Goal: Find specific page/section: Find specific page/section

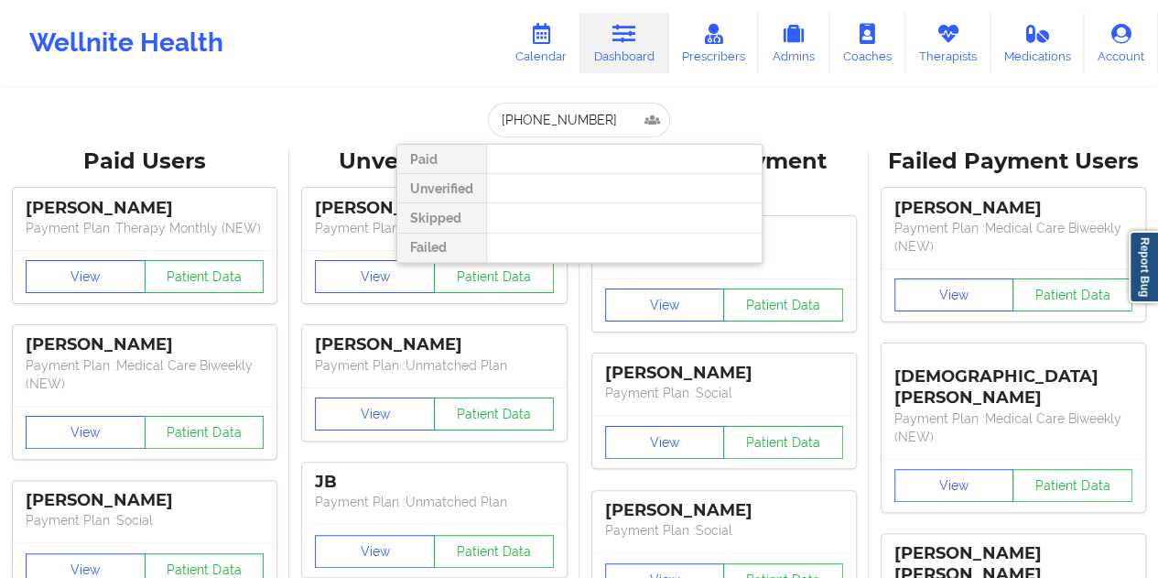
drag, startPoint x: 601, startPoint y: 121, endPoint x: 487, endPoint y: 121, distance: 113.5
click at [488, 121] on input "[PHONE_NUMBER]" at bounding box center [578, 120] width 181 height 35
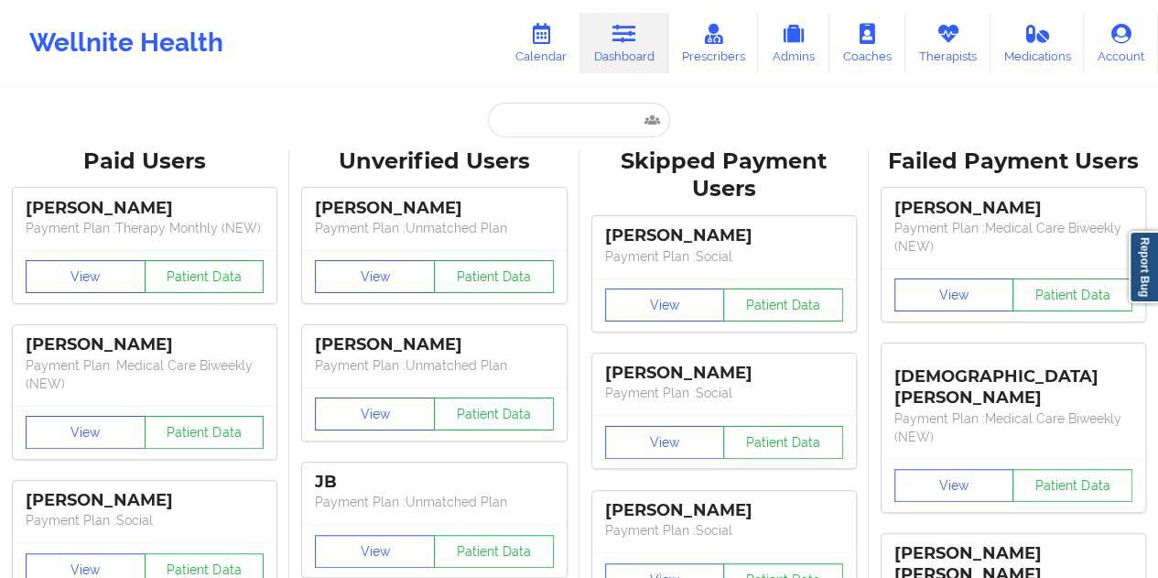
click at [344, 51] on div "Wellnite Health Calendar Dashboard Prescribers Admins Coaches Therapists Medica…" at bounding box center [579, 42] width 1158 height 73
click at [447, 114] on div "Paid Unverified Skipped Failed" at bounding box center [579, 120] width 366 height 35
click at [542, 119] on input "text" at bounding box center [578, 120] width 181 height 35
click at [430, 56] on div "Wellnite Health Calendar Dashboard Prescribers Admins Coaches Therapists Medica…" at bounding box center [579, 42] width 1158 height 73
click at [697, 105] on div "Paid Unverified Skipped Failed" at bounding box center [579, 120] width 366 height 35
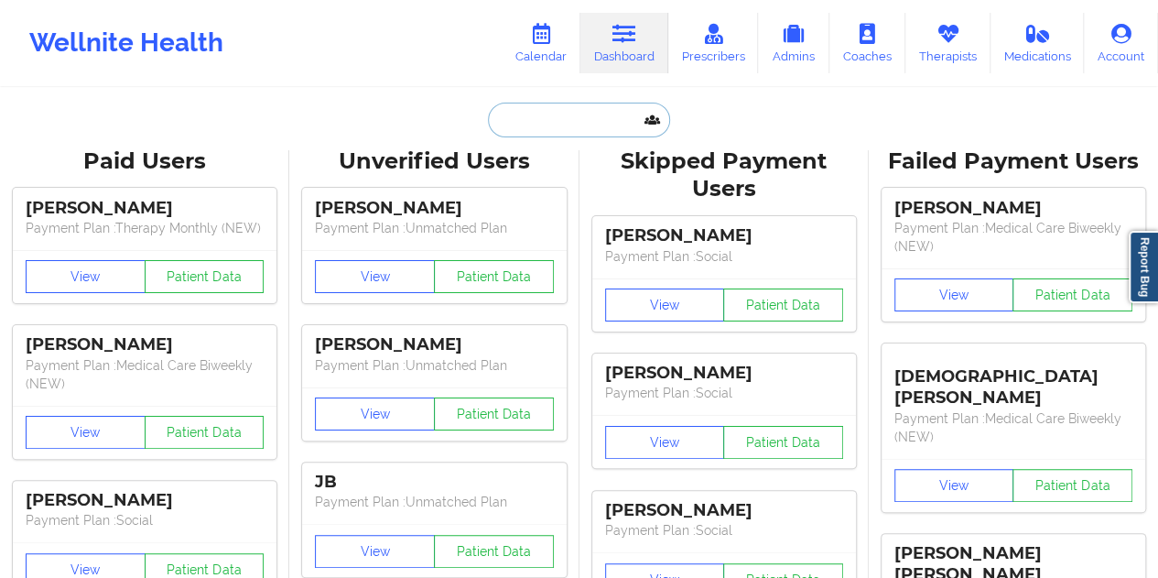
click at [551, 116] on input "text" at bounding box center [578, 120] width 181 height 35
click at [531, 110] on input "text" at bounding box center [578, 120] width 181 height 35
click at [494, 114] on input "text" at bounding box center [578, 120] width 181 height 35
click at [533, 114] on input "text" at bounding box center [578, 120] width 181 height 35
click at [511, 120] on input "text" at bounding box center [578, 120] width 181 height 35
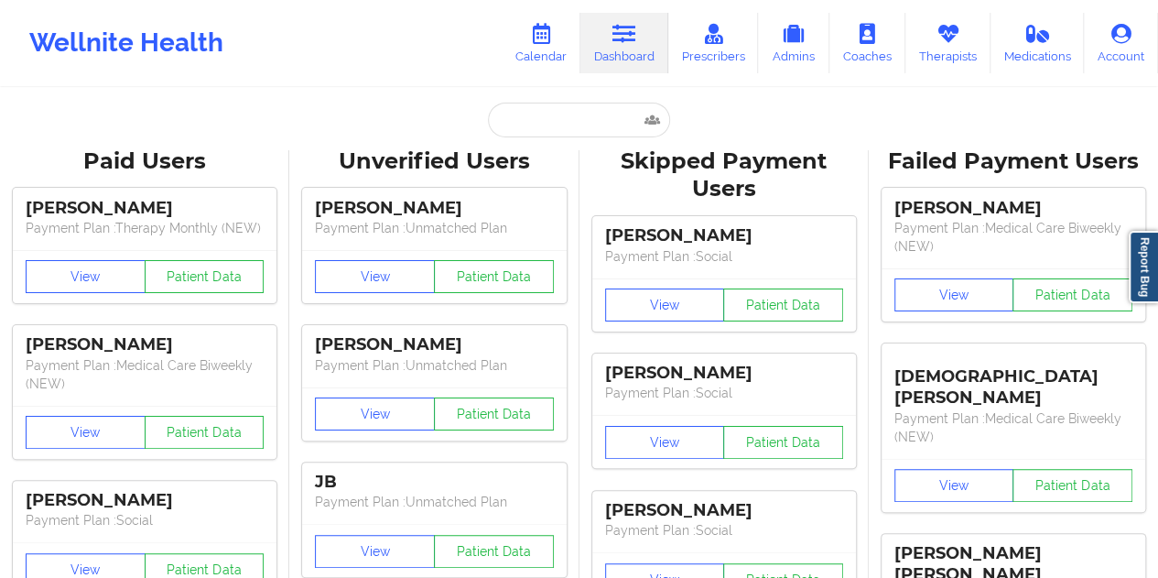
click at [540, 116] on input "text" at bounding box center [578, 120] width 181 height 35
click at [512, 131] on input "text" at bounding box center [578, 120] width 181 height 35
click at [560, 122] on input "text" at bounding box center [578, 120] width 181 height 35
click at [542, 131] on input "text" at bounding box center [578, 120] width 181 height 35
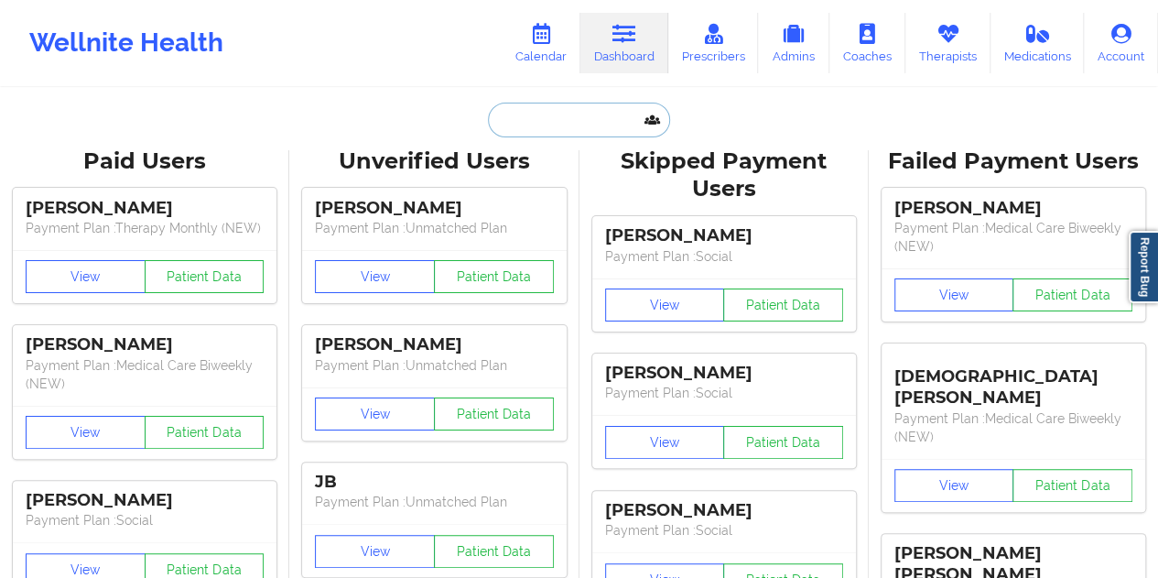
paste input "[EMAIL_ADDRESS][DOMAIN_NAME]"
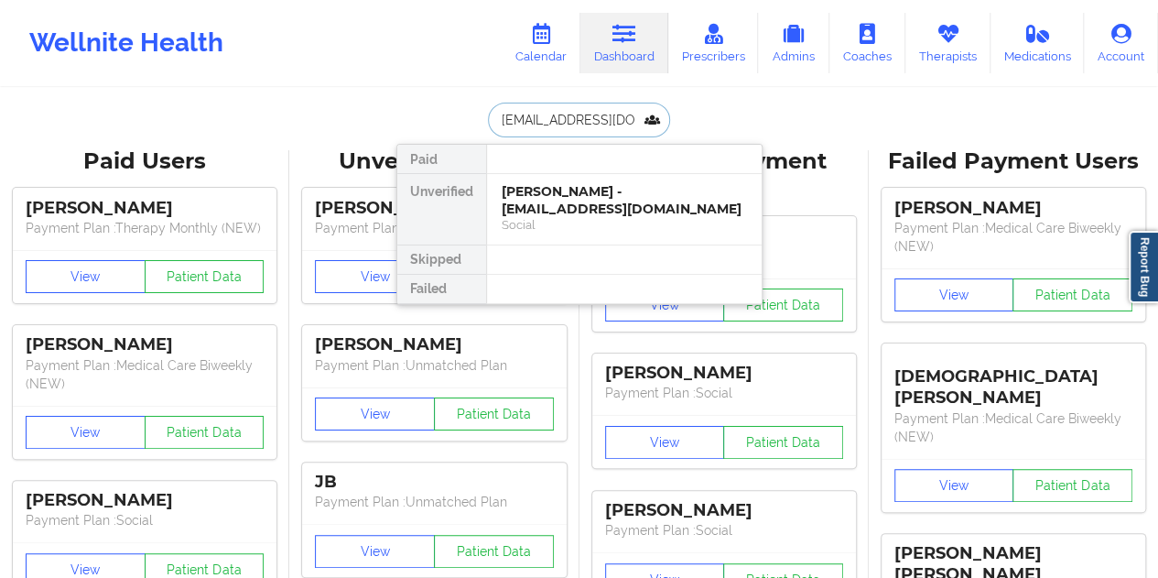
click at [573, 109] on input "[EMAIL_ADDRESS][DOMAIN_NAME]" at bounding box center [578, 120] width 181 height 35
paste input "andresfrancis62"
type input "[EMAIL_ADDRESS][DOMAIN_NAME]"
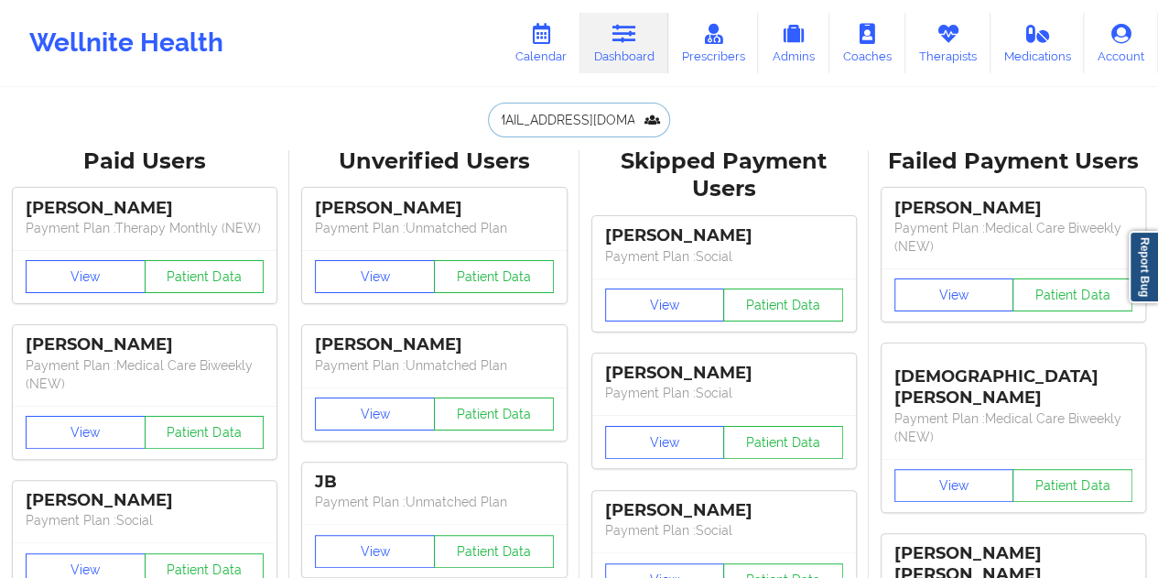
scroll to position [0, 0]
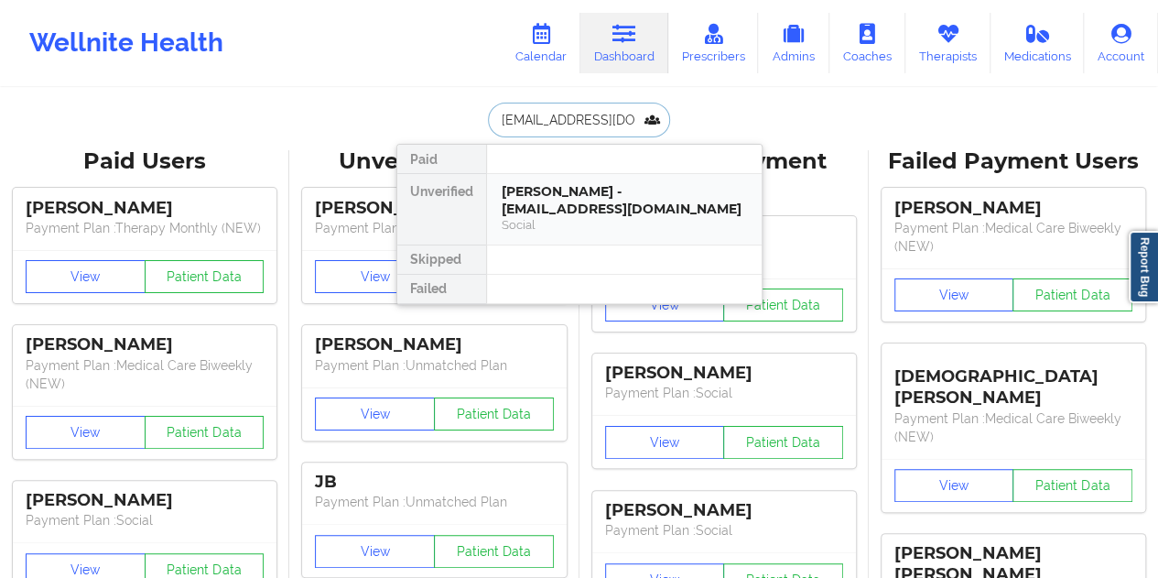
click at [559, 208] on div "[PERSON_NAME] - [EMAIL_ADDRESS][DOMAIN_NAME]" at bounding box center [624, 200] width 245 height 34
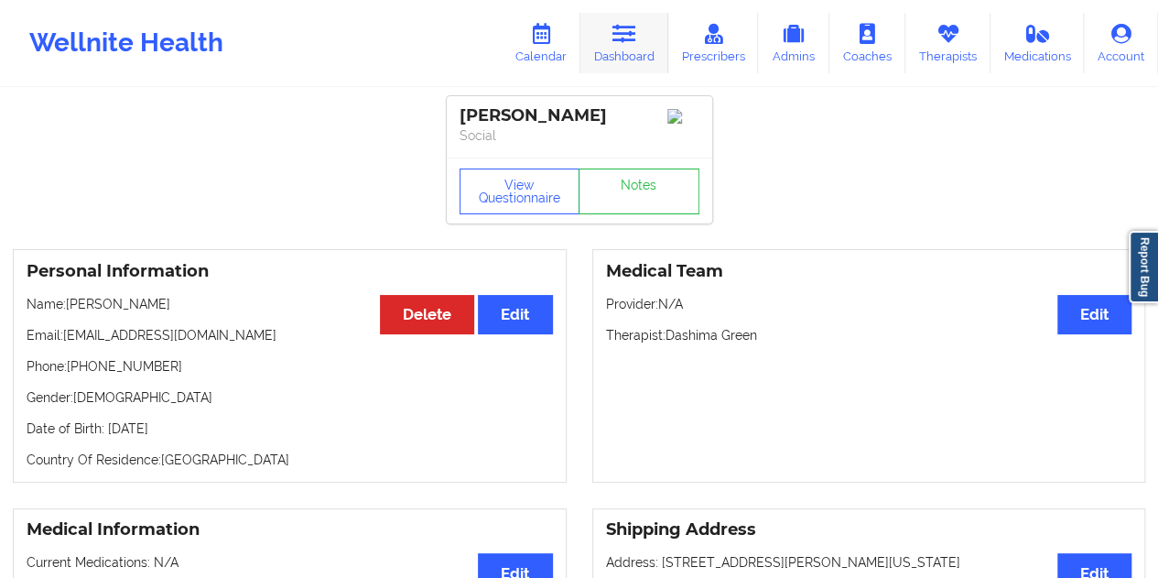
click at [635, 38] on icon at bounding box center [625, 34] width 24 height 20
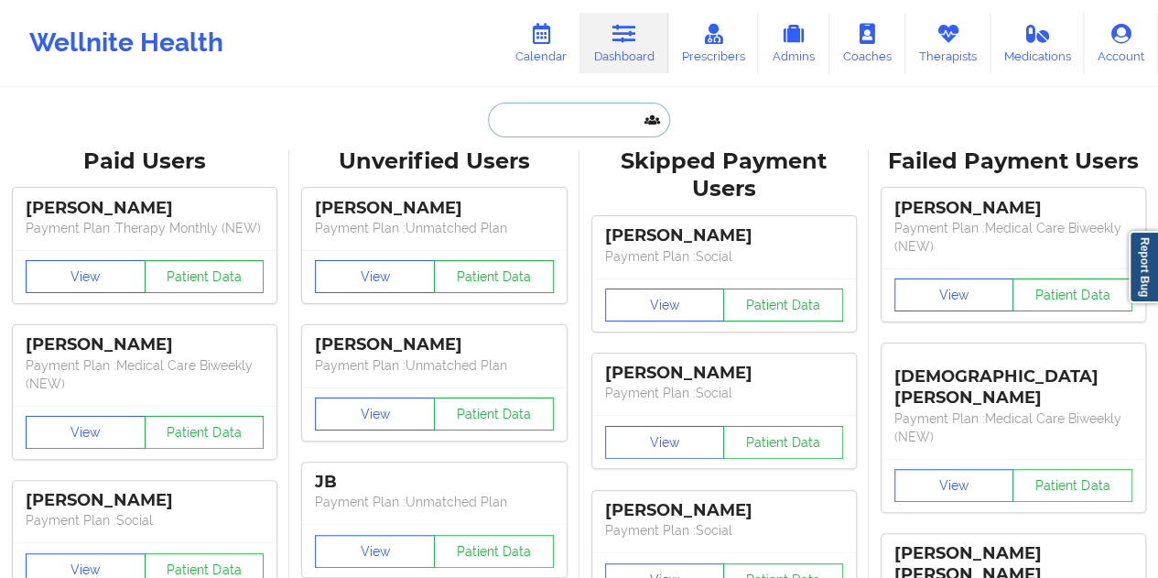
click at [553, 117] on input "text" at bounding box center [578, 120] width 181 height 35
paste input "[PHONE_NUMBER]"
type input "[PHONE_NUMBER]"
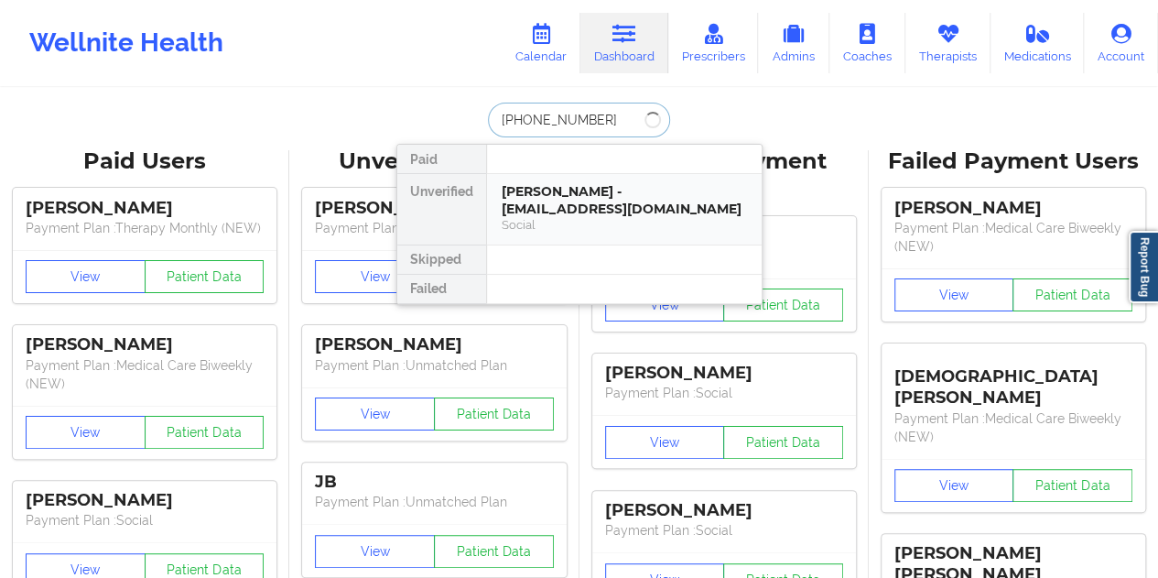
click at [571, 188] on div "[PERSON_NAME] - [EMAIL_ADDRESS][DOMAIN_NAME]" at bounding box center [624, 200] width 245 height 34
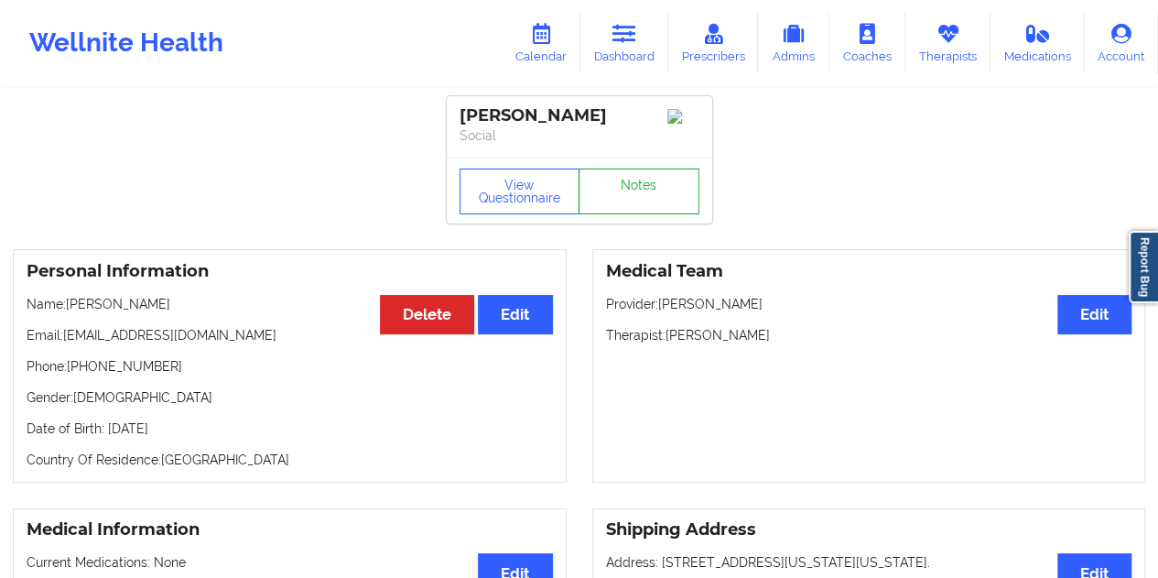
click at [632, 190] on link "Notes" at bounding box center [639, 191] width 121 height 46
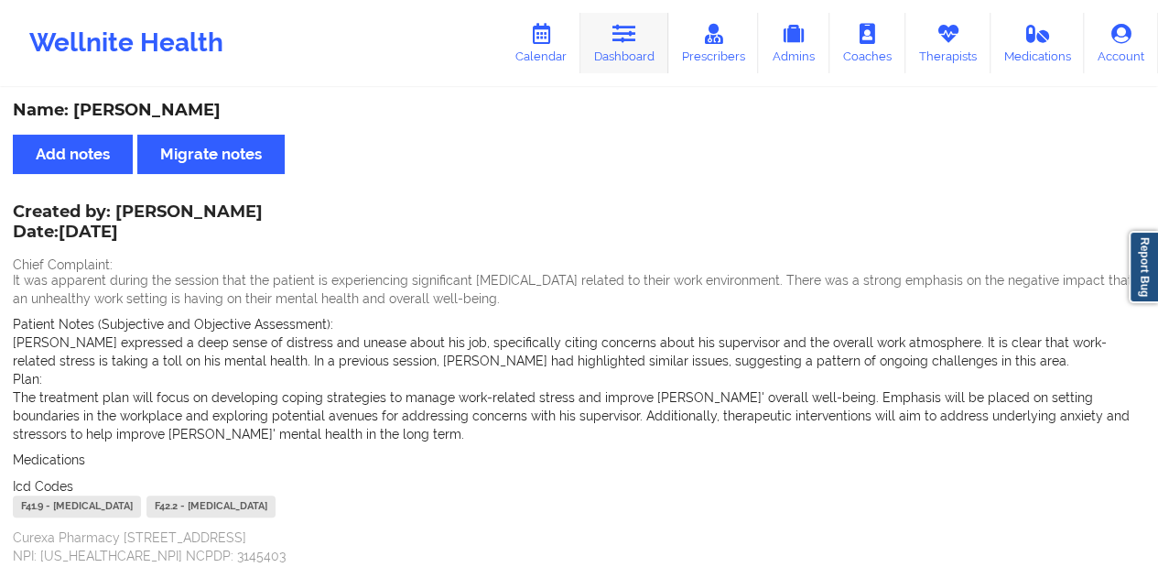
click at [626, 68] on link "Dashboard" at bounding box center [624, 43] width 88 height 60
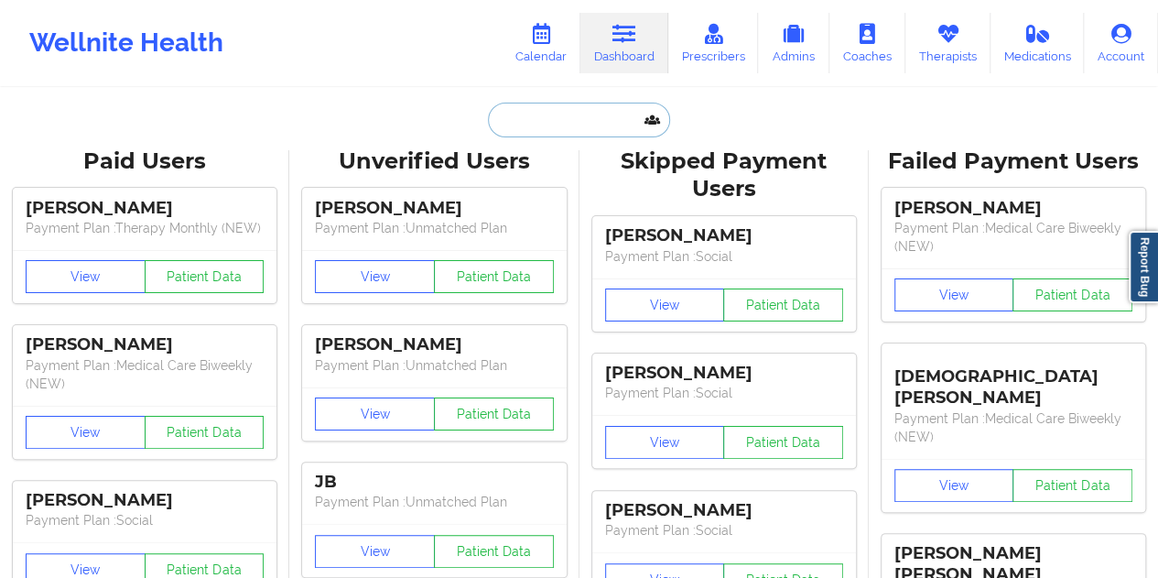
click at [564, 126] on input "text" at bounding box center [578, 120] width 181 height 35
paste input "[EMAIL_ADDRESS][DOMAIN_NAME]"
type input "[EMAIL_ADDRESS][DOMAIN_NAME]"
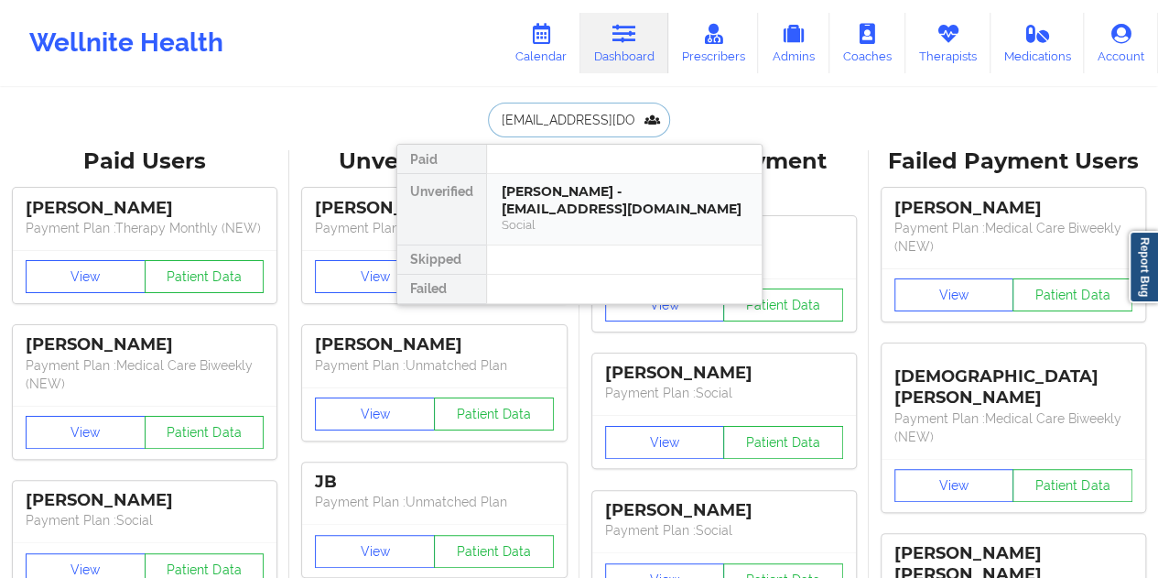
click at [579, 197] on div "[PERSON_NAME] - [EMAIL_ADDRESS][DOMAIN_NAME]" at bounding box center [624, 200] width 245 height 34
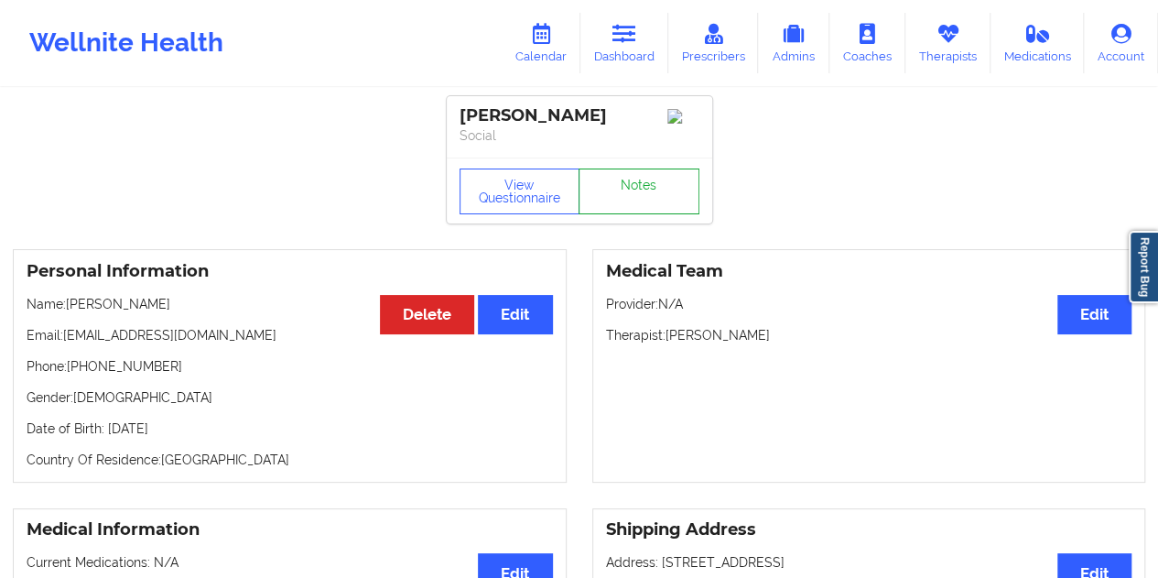
click at [615, 189] on link "Notes" at bounding box center [639, 191] width 121 height 46
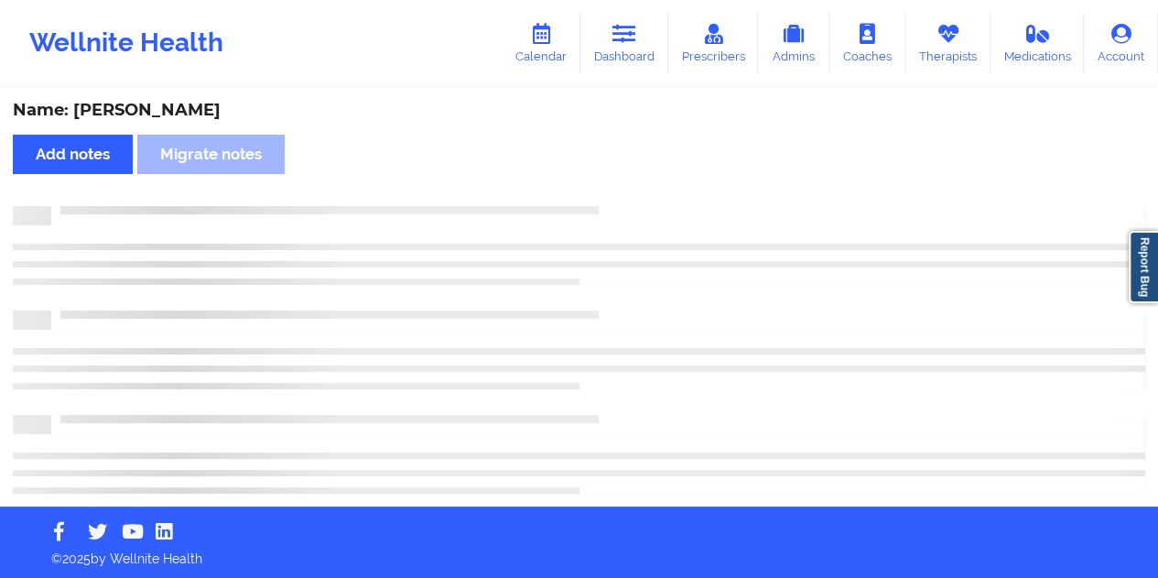
click at [155, 113] on div "Name: [PERSON_NAME]" at bounding box center [579, 110] width 1133 height 21
copy div "[PERSON_NAME]"
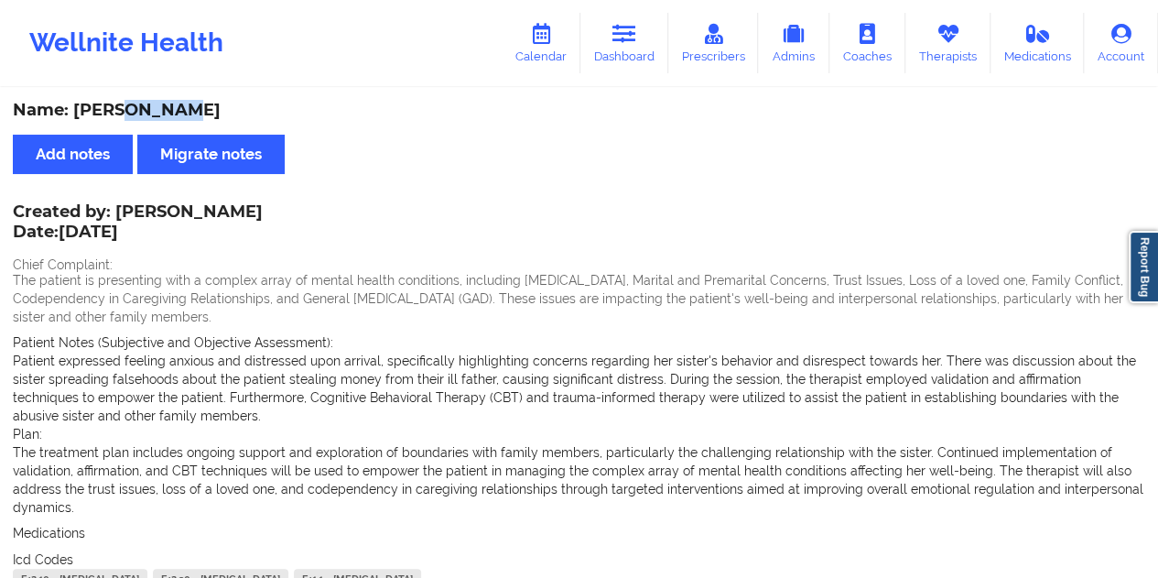
click at [652, 56] on link "Dashboard" at bounding box center [624, 43] width 88 height 60
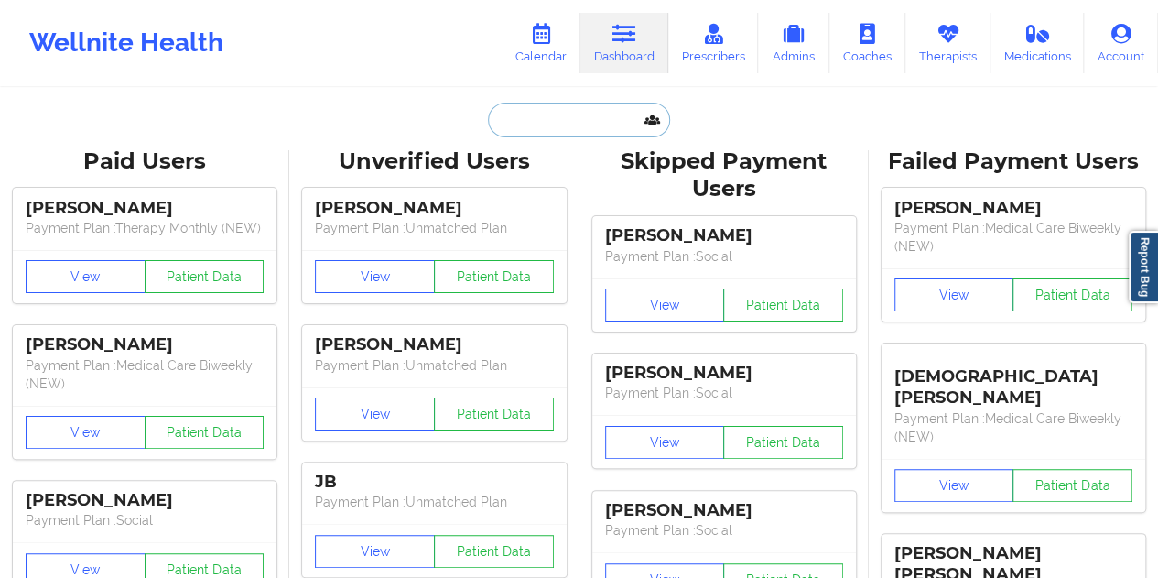
click at [580, 117] on input "text" at bounding box center [578, 120] width 181 height 35
paste input "[EMAIL_ADDRESS][DOMAIN_NAME]"
type input "[EMAIL_ADDRESS][DOMAIN_NAME]"
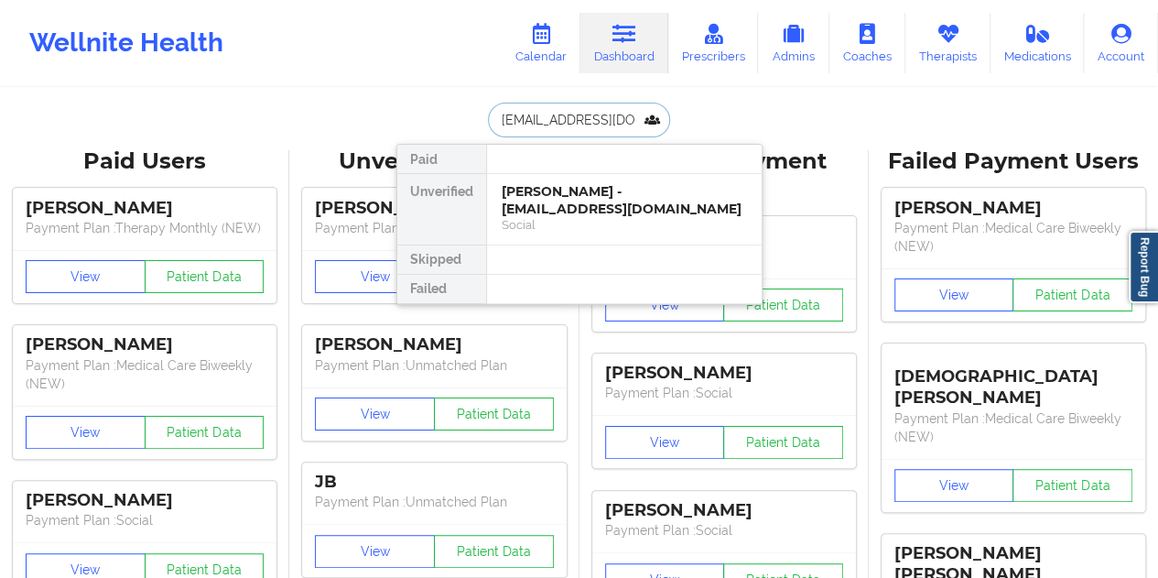
click at [591, 204] on div "[PERSON_NAME] - [EMAIL_ADDRESS][DOMAIN_NAME]" at bounding box center [624, 200] width 245 height 34
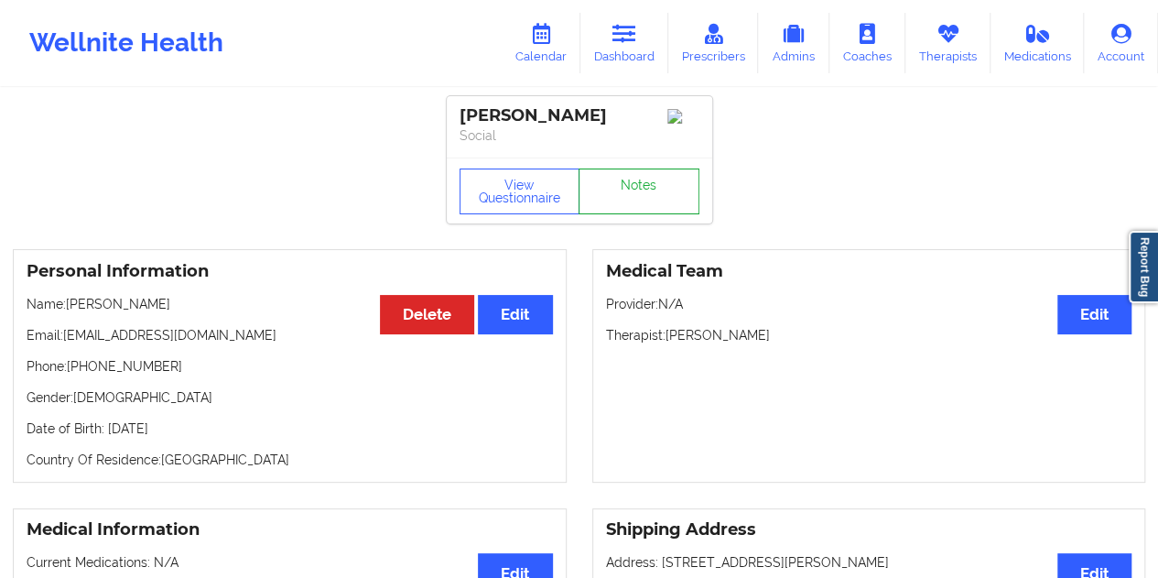
click at [624, 190] on link "Notes" at bounding box center [639, 191] width 121 height 46
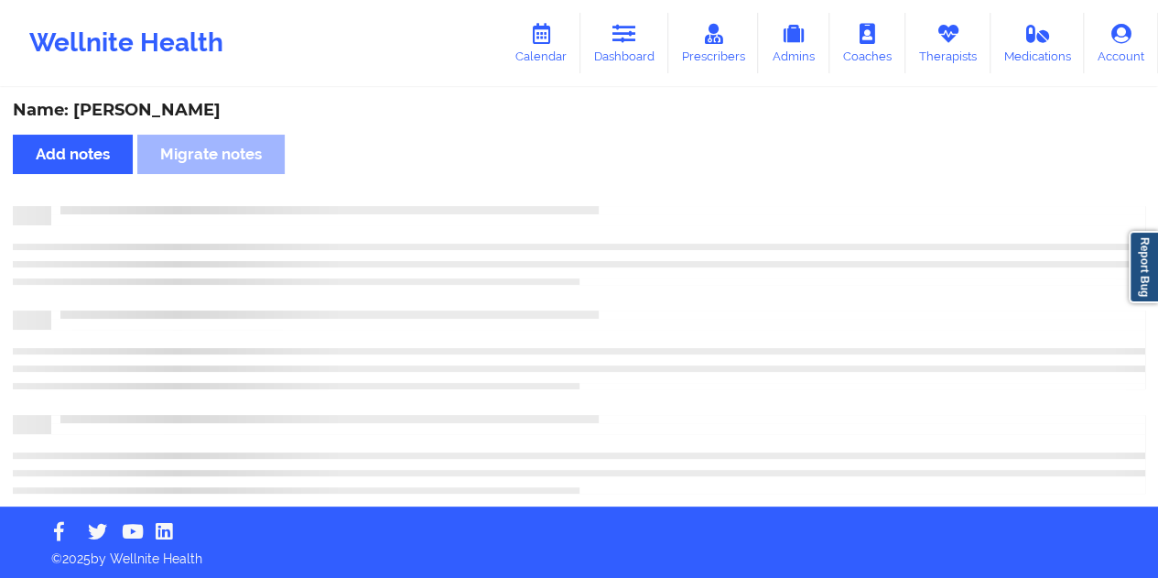
click at [222, 114] on div "Name: [PERSON_NAME]" at bounding box center [579, 110] width 1133 height 21
copy div "MADDEN"
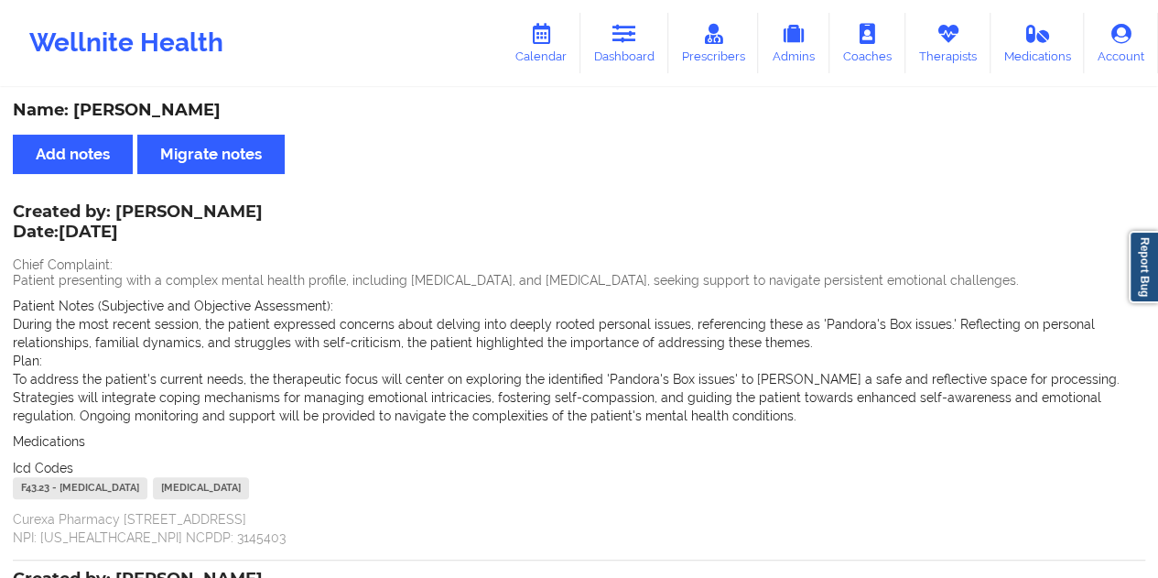
copy div "MADDEN"
click at [620, 49] on link "Dashboard" at bounding box center [624, 43] width 88 height 60
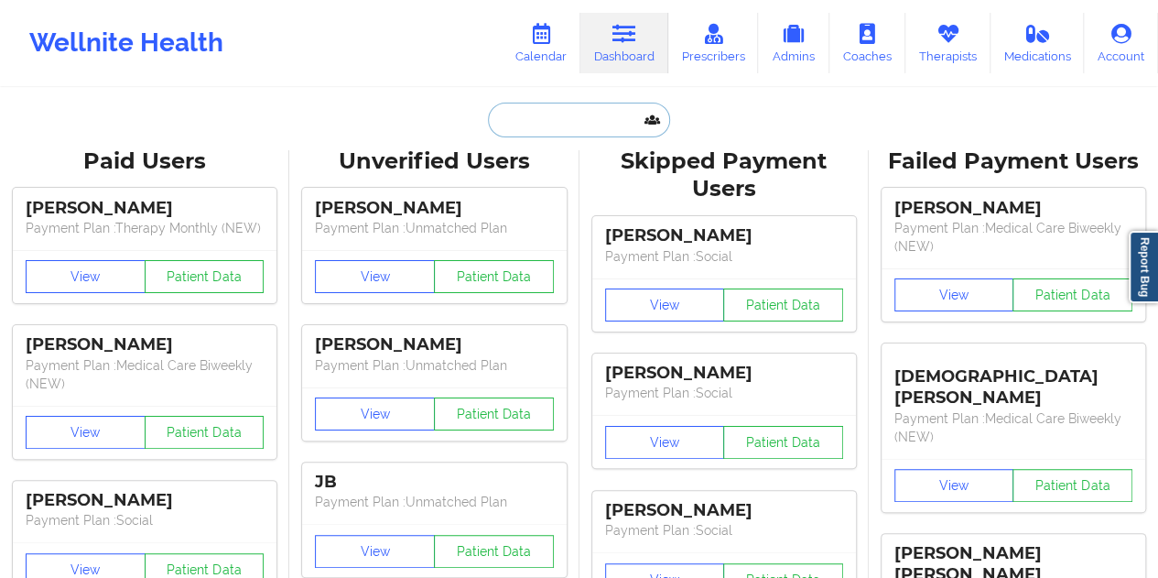
click at [553, 114] on input "text" at bounding box center [578, 120] width 181 height 35
paste input "[PERSON_NAME][EMAIL_ADDRESS][DOMAIN_NAME]"
type input "[PERSON_NAME][EMAIL_ADDRESS][DOMAIN_NAME]"
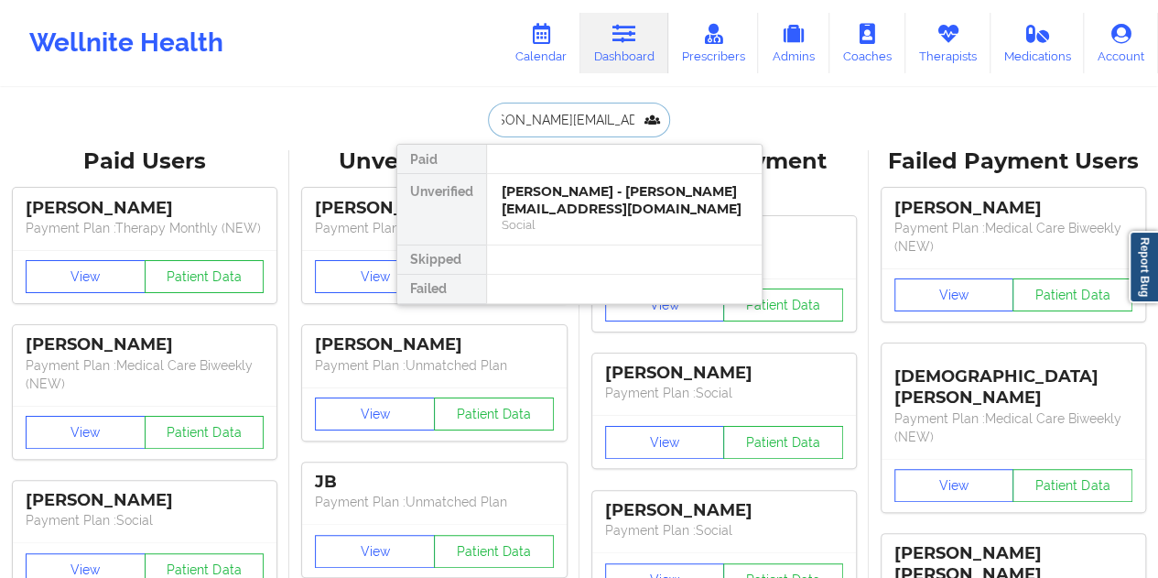
click at [576, 199] on div "[PERSON_NAME] - [PERSON_NAME][EMAIL_ADDRESS][DOMAIN_NAME]" at bounding box center [624, 200] width 245 height 34
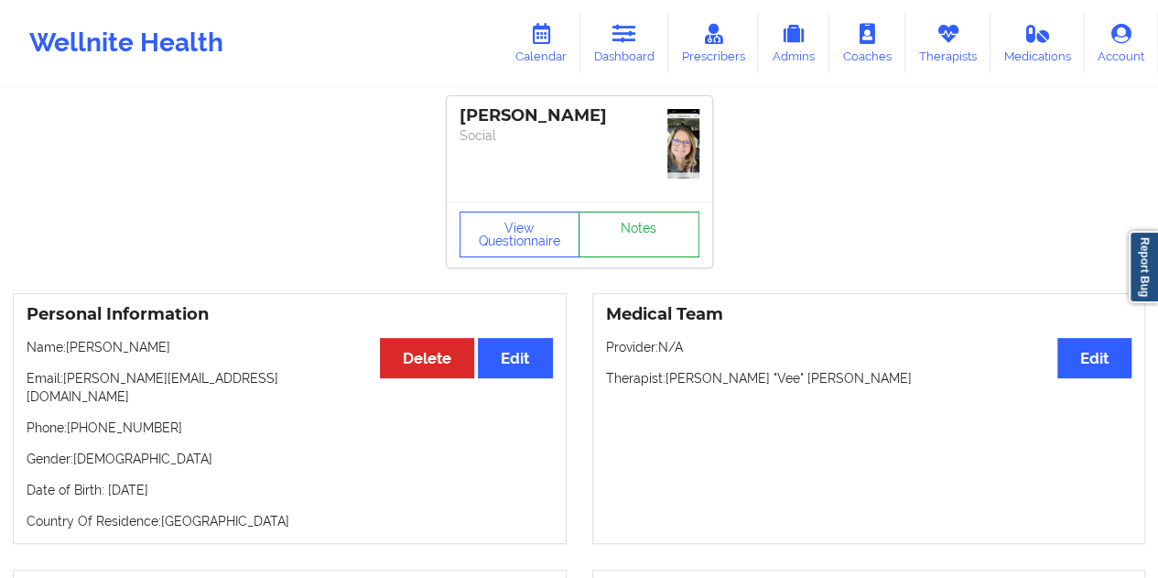
click at [635, 212] on link "Notes" at bounding box center [639, 235] width 121 height 46
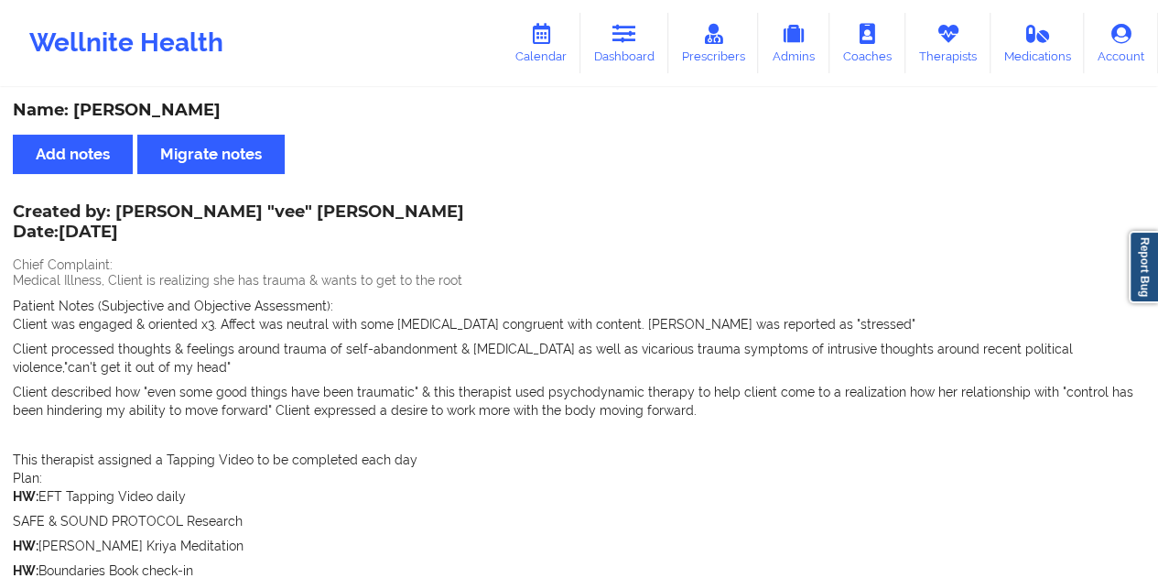
click at [187, 102] on div "Name: [PERSON_NAME]" at bounding box center [579, 110] width 1133 height 21
copy div "[PERSON_NAME]"
drag, startPoint x: 626, startPoint y: 26, endPoint x: 619, endPoint y: 68, distance: 42.8
click at [626, 26] on icon at bounding box center [625, 34] width 24 height 20
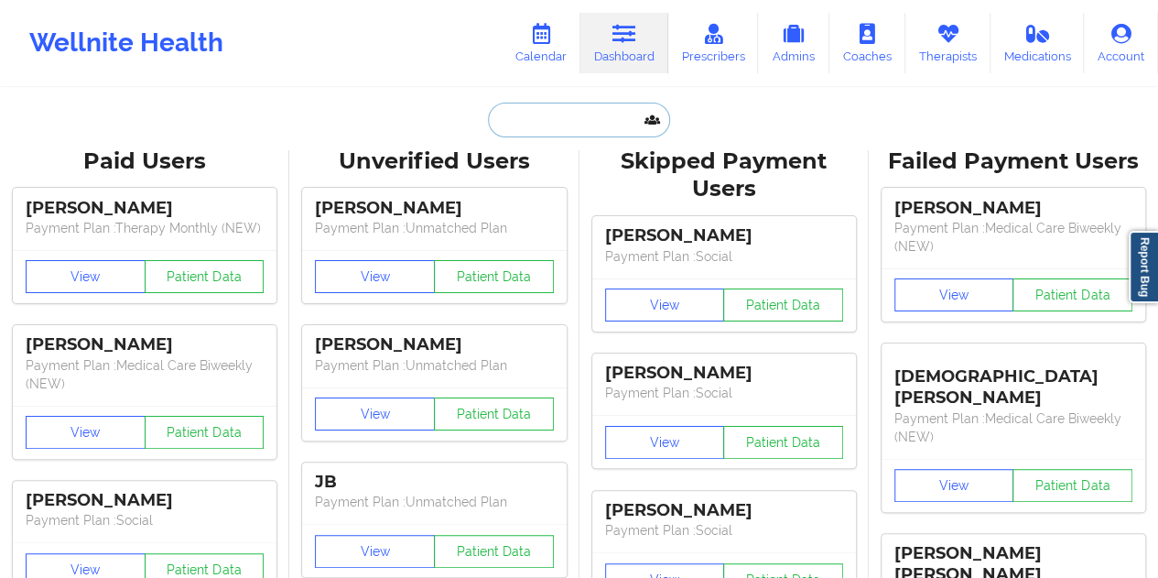
click at [577, 114] on input "text" at bounding box center [578, 120] width 181 height 35
paste input "[EMAIL_ADDRESS][DOMAIN_NAME]"
type input "[EMAIL_ADDRESS][DOMAIN_NAME]"
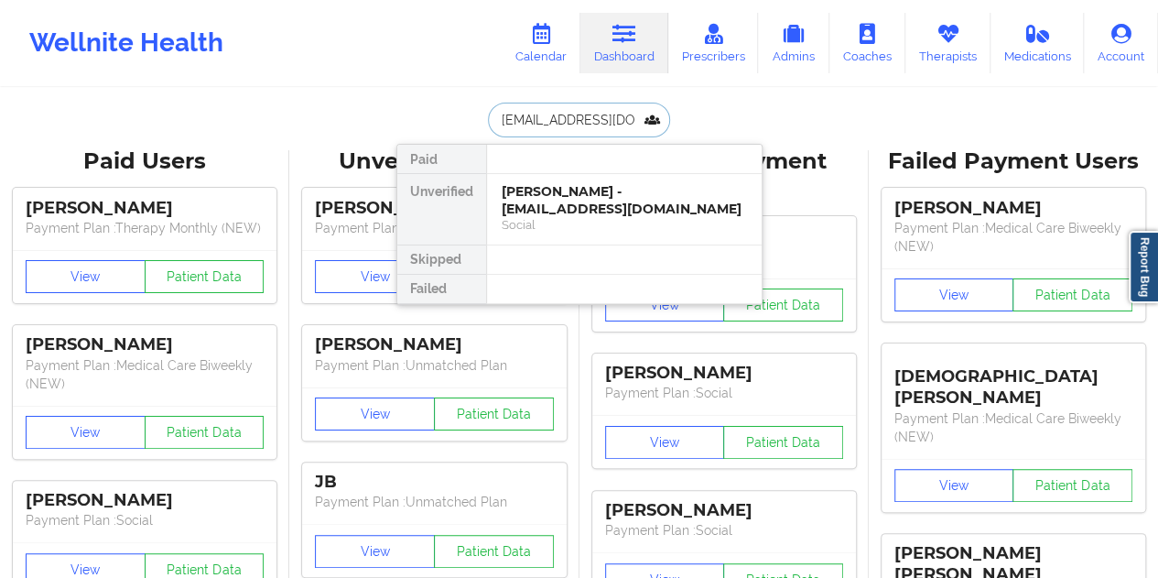
click at [564, 202] on div "[PERSON_NAME] - [EMAIL_ADDRESS][DOMAIN_NAME]" at bounding box center [624, 200] width 245 height 34
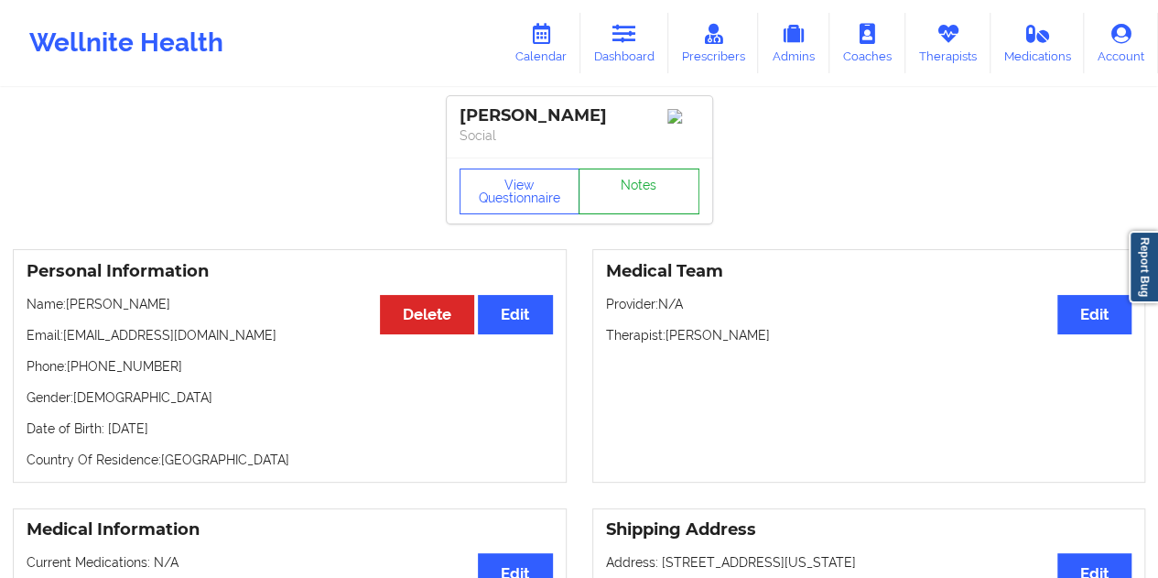
click at [630, 190] on link "Notes" at bounding box center [639, 191] width 121 height 46
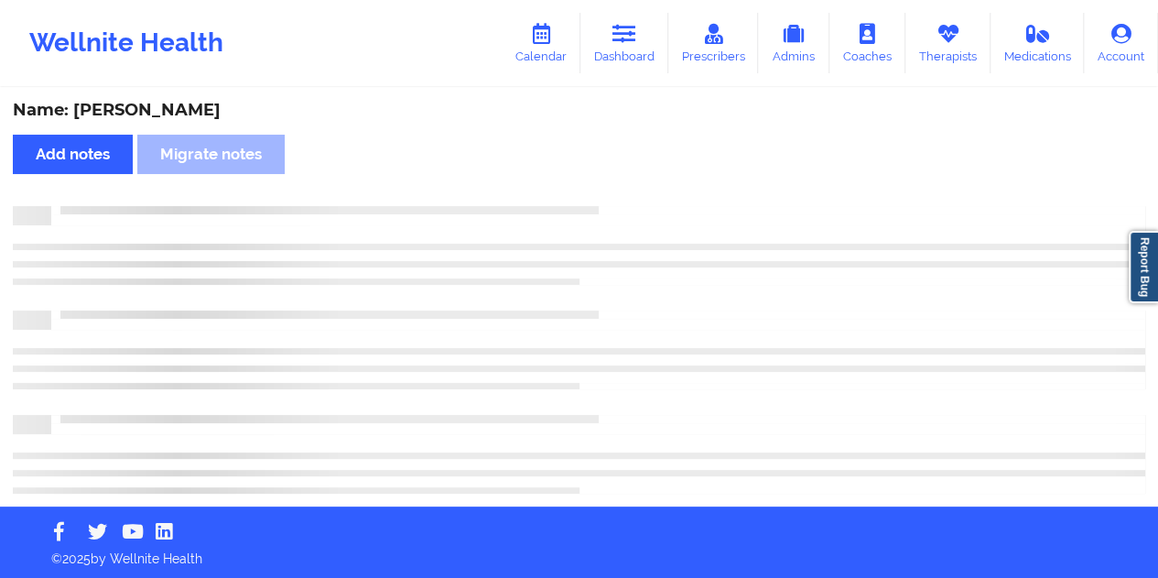
click at [167, 110] on div "Name: [PERSON_NAME]" at bounding box center [579, 110] width 1133 height 21
copy div "Grant"
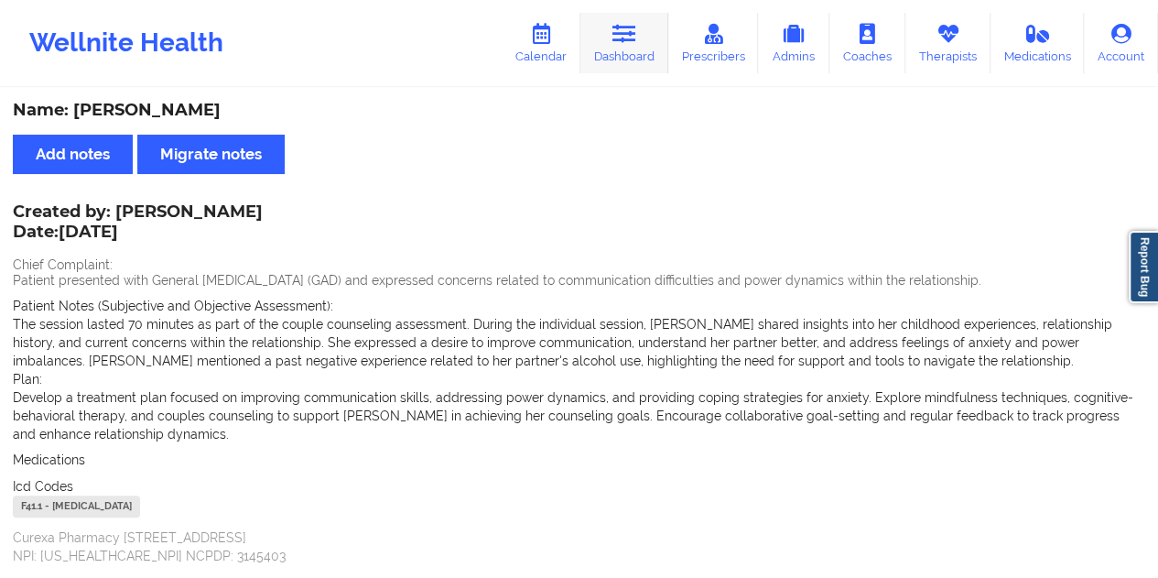
drag, startPoint x: 639, startPoint y: 29, endPoint x: 639, endPoint y: 39, distance: 10.1
click at [636, 29] on icon at bounding box center [625, 34] width 24 height 20
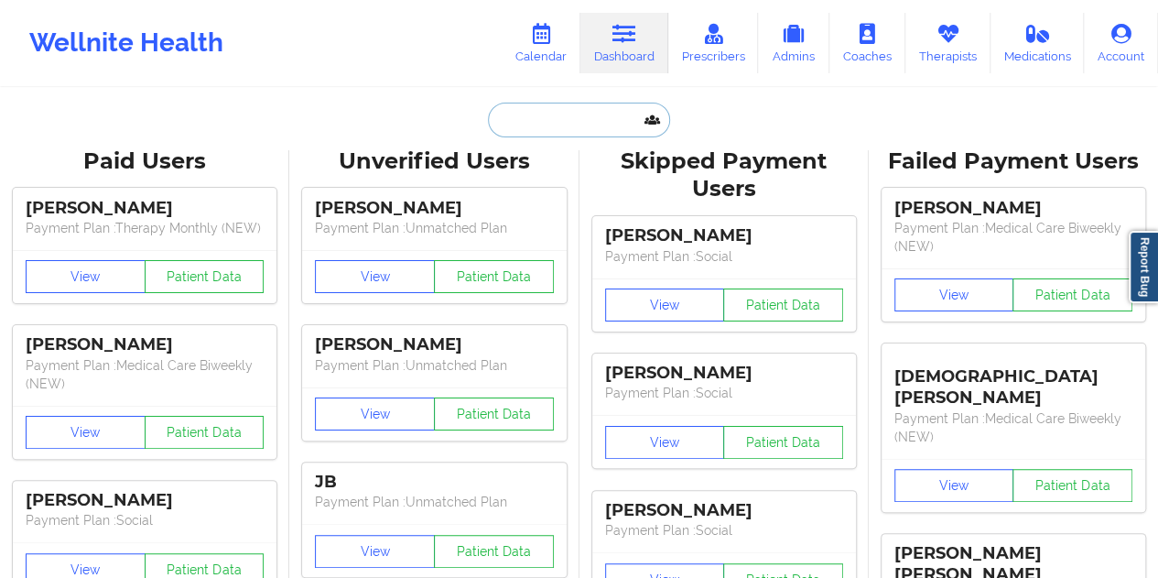
click at [584, 125] on input "text" at bounding box center [578, 120] width 181 height 35
paste input "[EMAIL_ADDRESS][DOMAIN_NAME]"
type input "[EMAIL_ADDRESS][DOMAIN_NAME]"
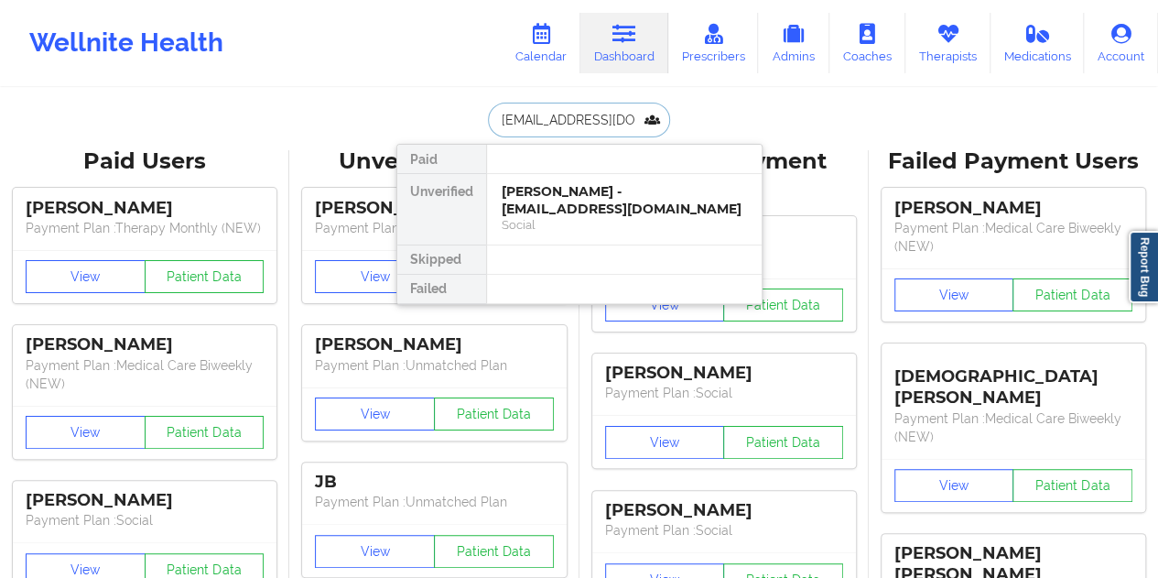
click at [591, 209] on div "[PERSON_NAME] - [EMAIL_ADDRESS][DOMAIN_NAME]" at bounding box center [624, 200] width 245 height 34
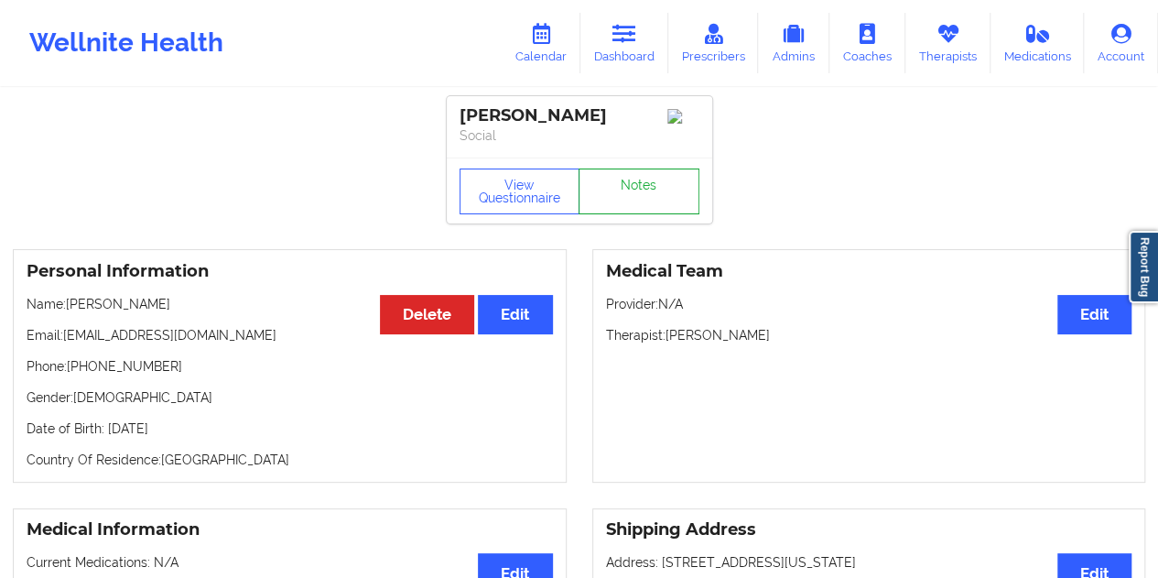
click at [630, 187] on link "Notes" at bounding box center [639, 191] width 121 height 46
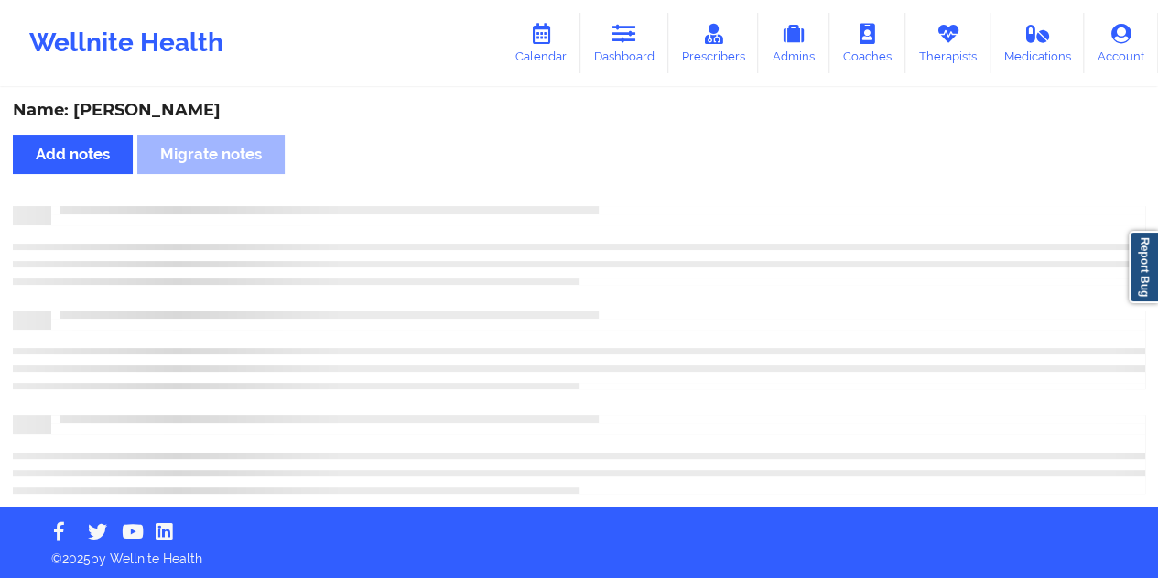
click at [158, 116] on div "Name: [PERSON_NAME]" at bounding box center [579, 110] width 1133 height 21
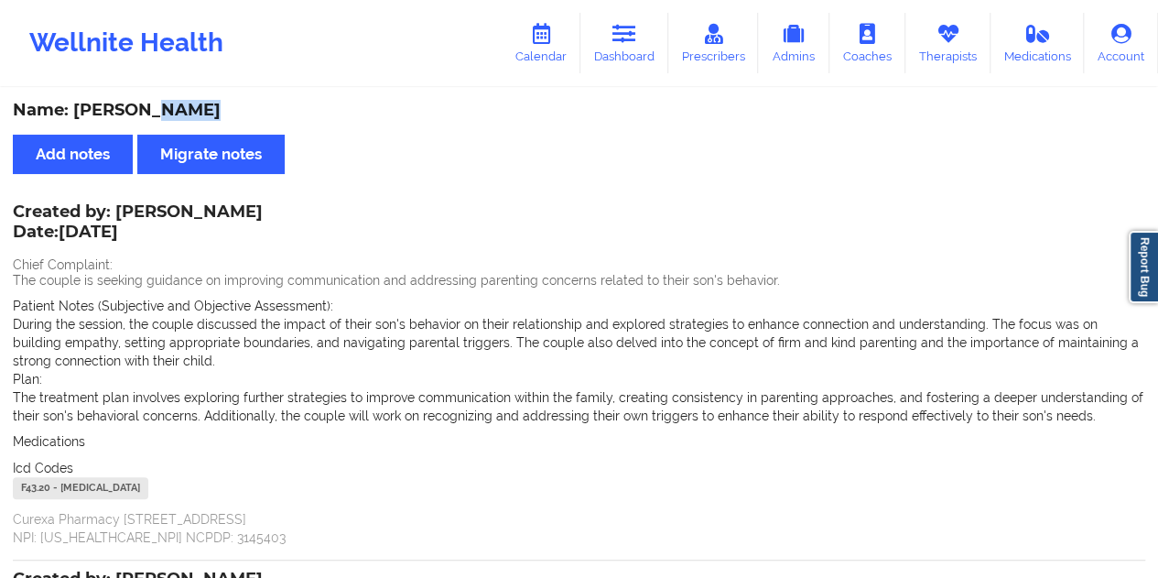
copy div "[PERSON_NAME]"
click at [613, 45] on link "Dashboard" at bounding box center [624, 43] width 88 height 60
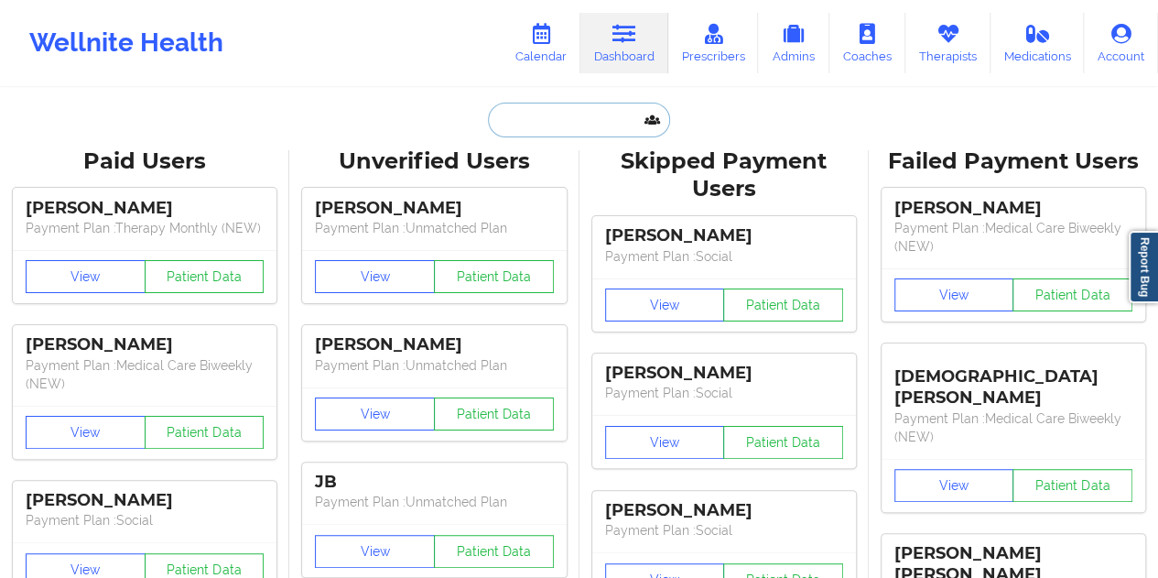
click at [527, 120] on input "text" at bounding box center [578, 120] width 181 height 35
paste input "[EMAIL_ADDRESS][DOMAIN_NAME]"
type input "[EMAIL_ADDRESS][DOMAIN_NAME]"
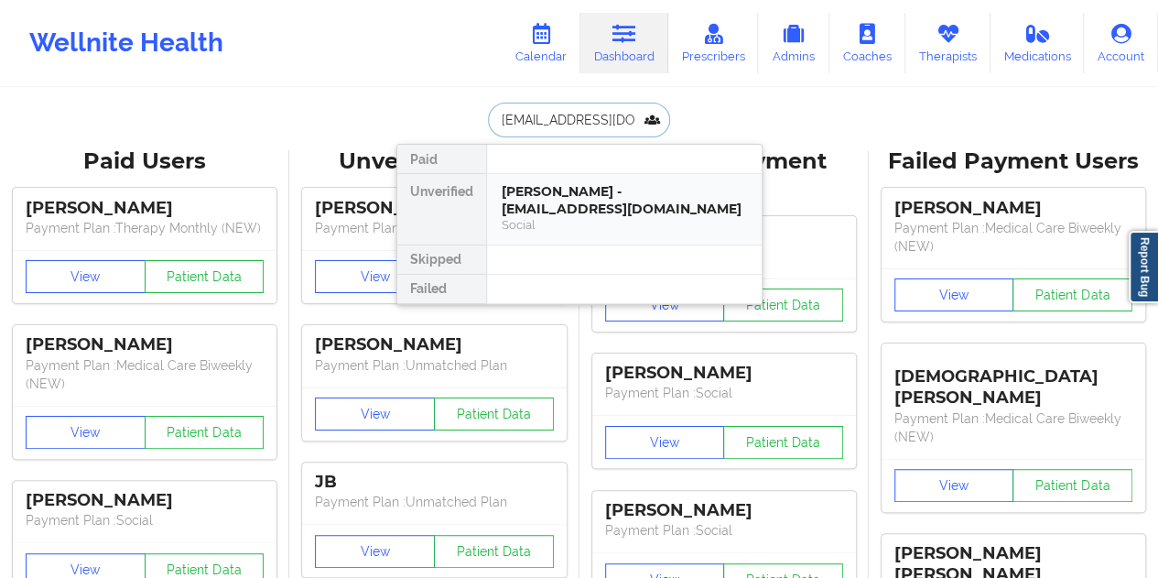
click at [591, 191] on div "[PERSON_NAME] - [EMAIL_ADDRESS][DOMAIN_NAME]" at bounding box center [624, 200] width 245 height 34
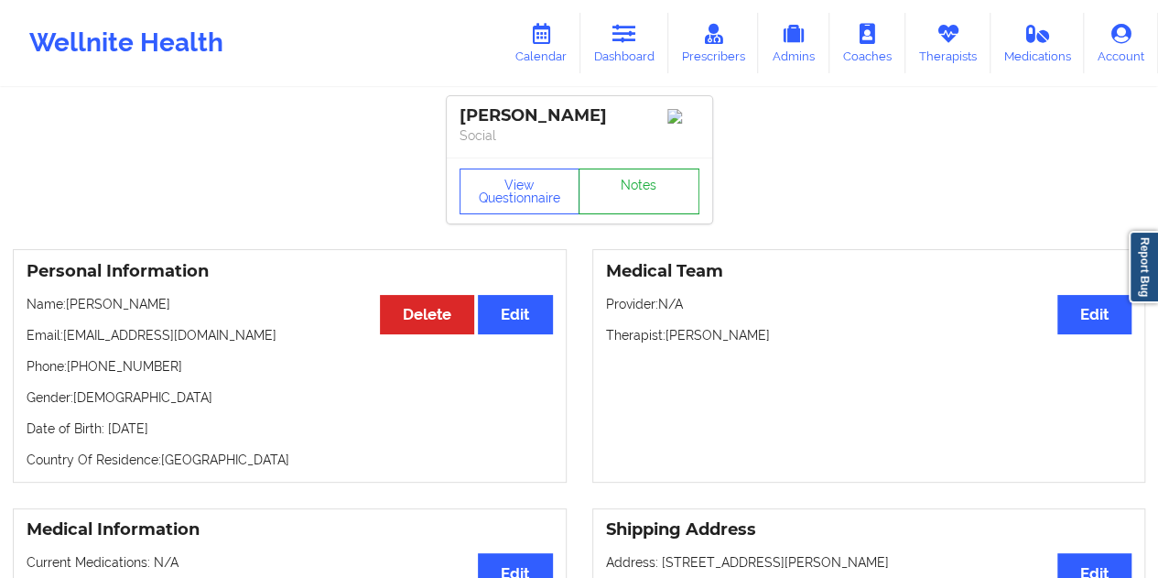
click at [621, 194] on link "Notes" at bounding box center [639, 191] width 121 height 46
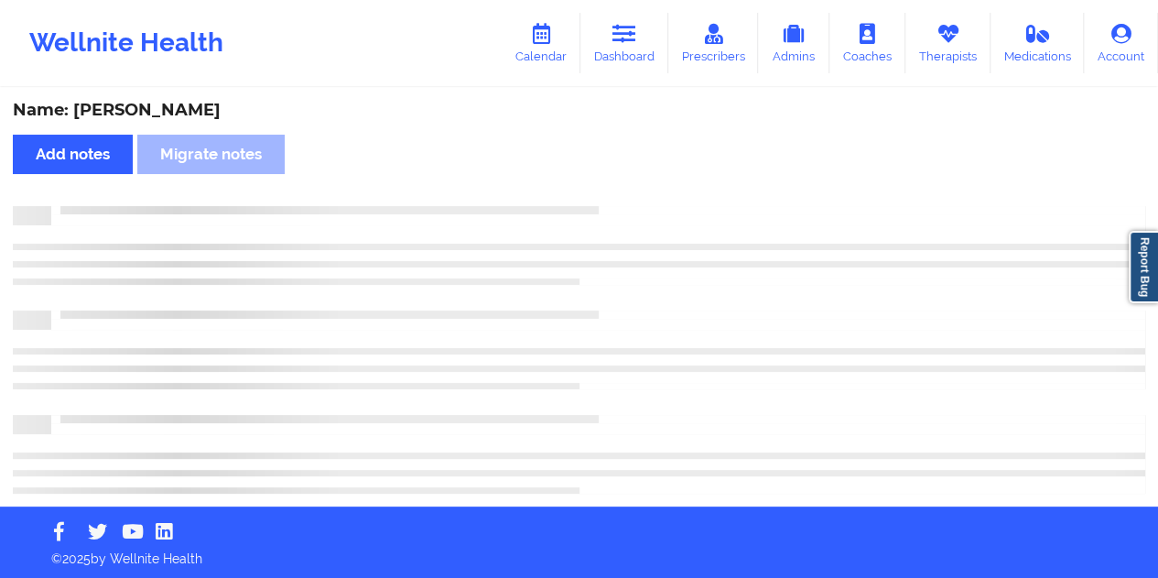
click at [170, 107] on div "Name: [PERSON_NAME]" at bounding box center [579, 110] width 1133 height 21
copy div "[PERSON_NAME]"
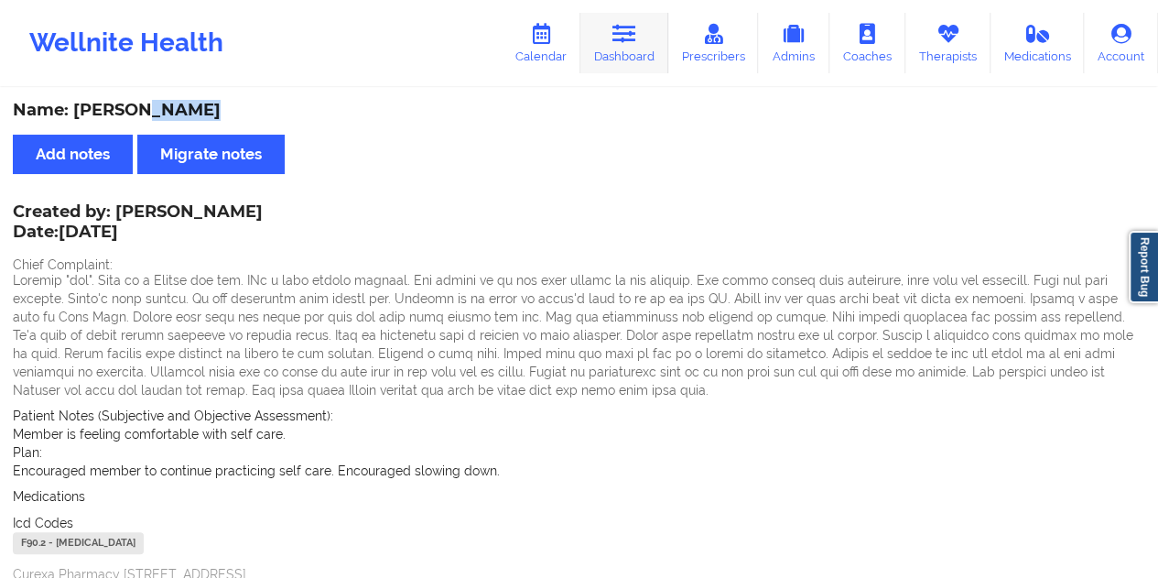
click at [628, 38] on icon at bounding box center [625, 34] width 24 height 20
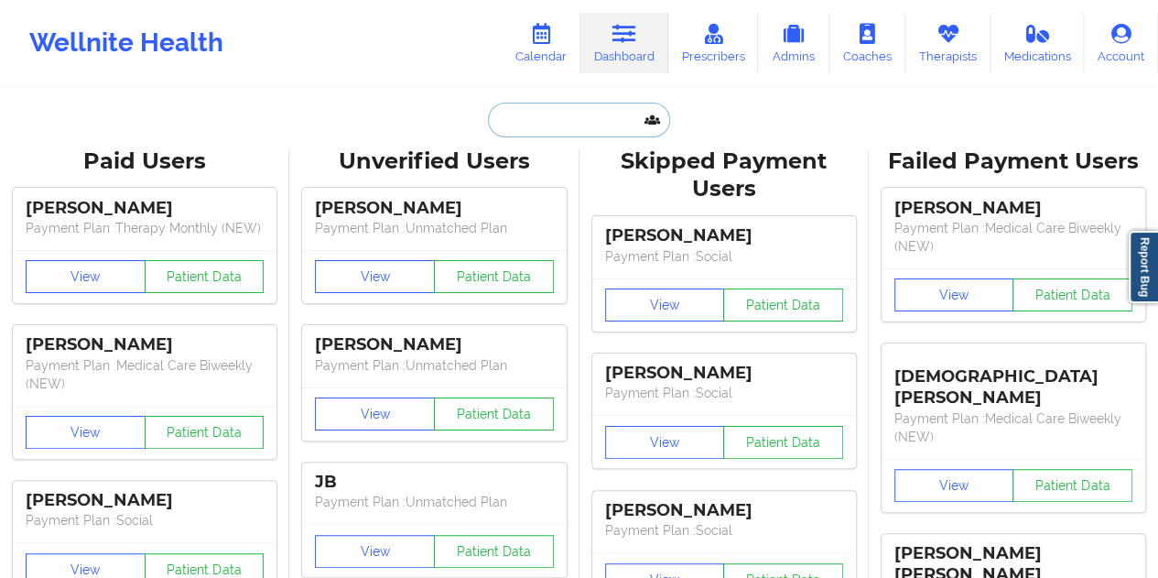
click at [543, 116] on input "text" at bounding box center [578, 120] width 181 height 35
paste input "[EMAIL_ADDRESS][DOMAIN_NAME]"
type input "[EMAIL_ADDRESS][DOMAIN_NAME]"
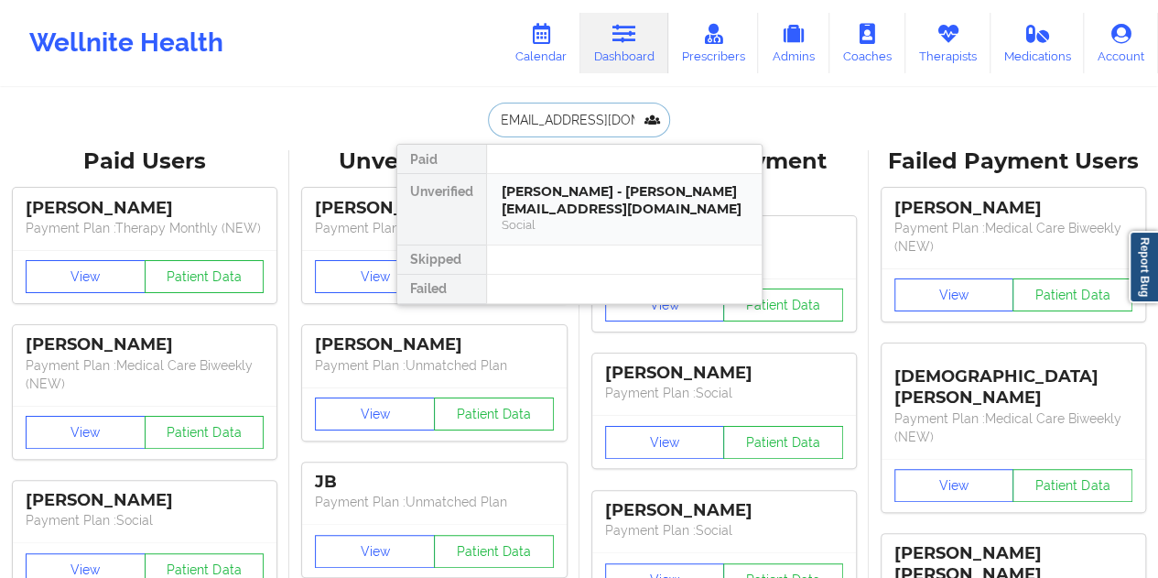
click at [580, 206] on div "[PERSON_NAME] - [PERSON_NAME][EMAIL_ADDRESS][DOMAIN_NAME]" at bounding box center [624, 200] width 245 height 34
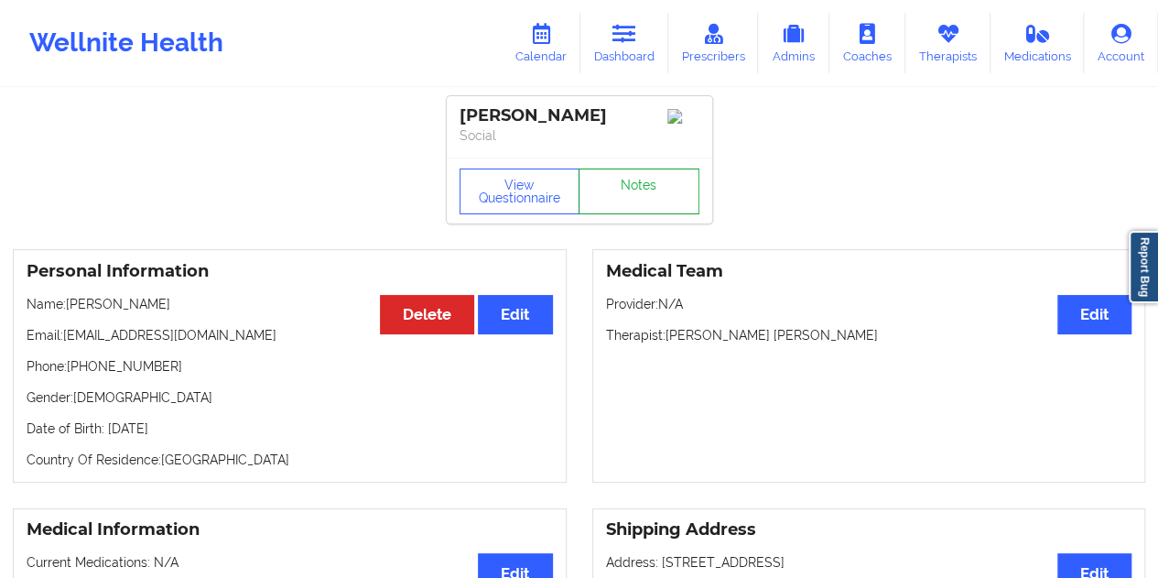
click at [635, 190] on link "Notes" at bounding box center [639, 191] width 121 height 46
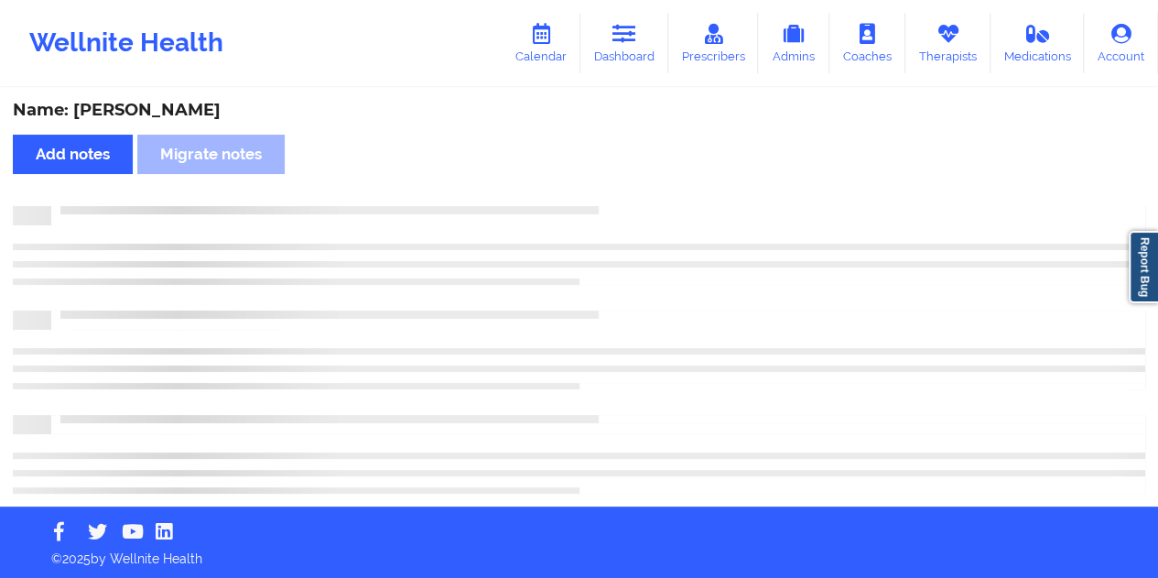
click at [201, 107] on div "Name: [PERSON_NAME]" at bounding box center [579, 110] width 1133 height 21
copy div "[PERSON_NAME]"
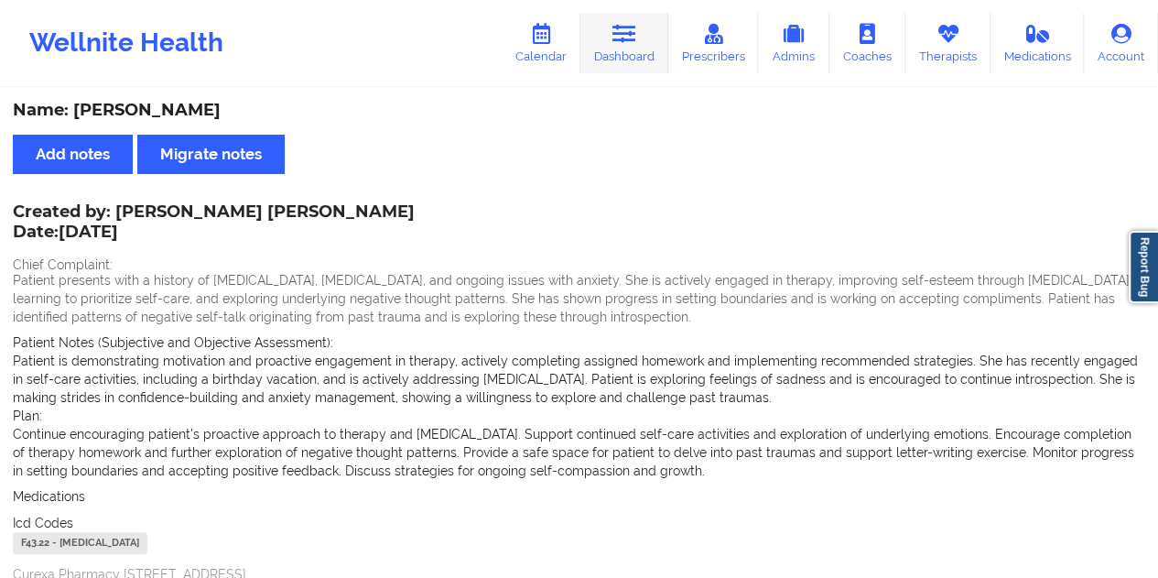
click at [636, 42] on icon at bounding box center [625, 34] width 24 height 20
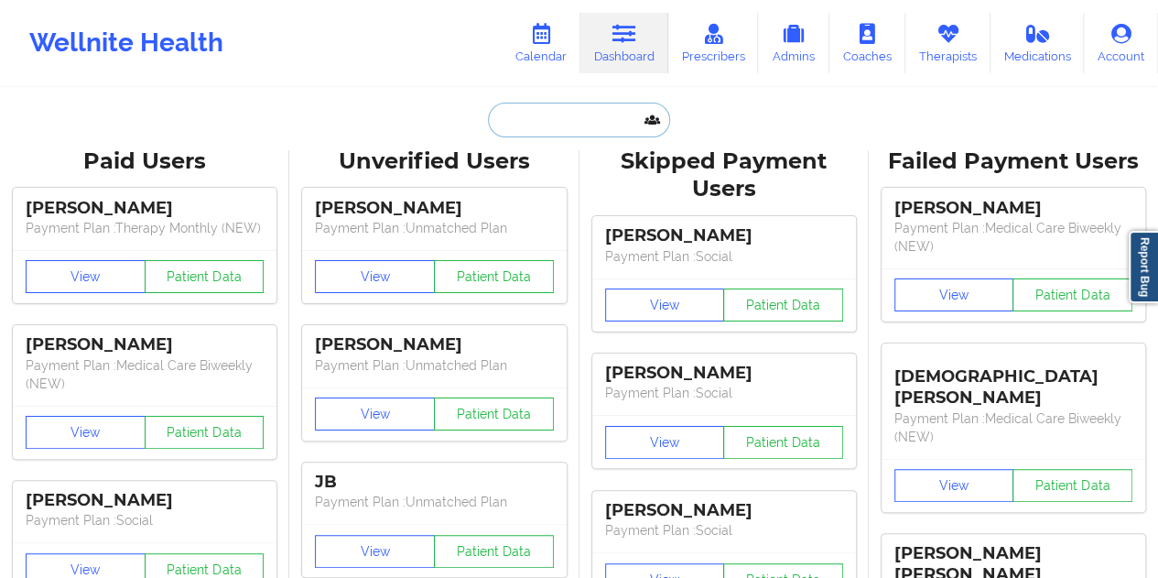
click at [562, 112] on input "text" at bounding box center [578, 120] width 181 height 35
paste input "[EMAIL_ADDRESS][DOMAIN_NAME]"
type input "[EMAIL_ADDRESS][DOMAIN_NAME]"
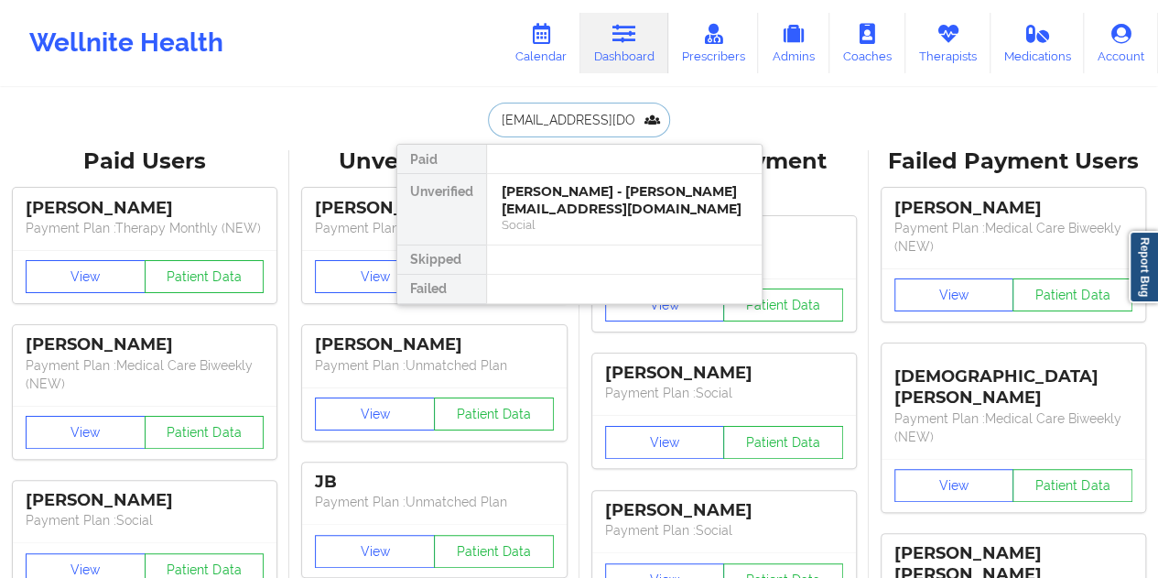
scroll to position [0, 13]
click at [564, 191] on div "[PERSON_NAME] - [PERSON_NAME][EMAIL_ADDRESS][DOMAIN_NAME]" at bounding box center [624, 200] width 245 height 34
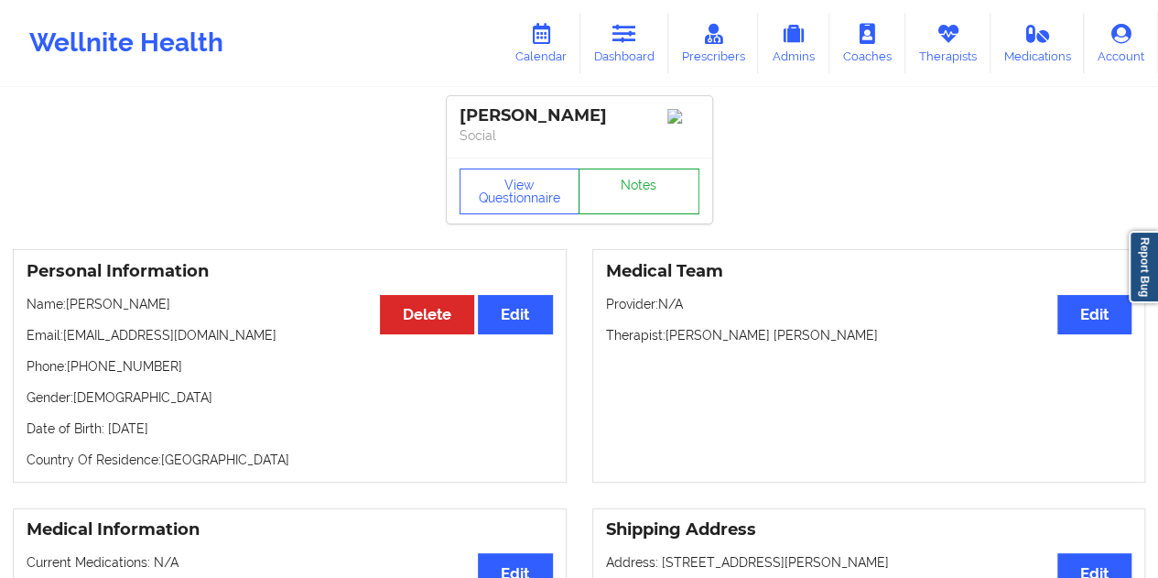
click at [633, 196] on link "Notes" at bounding box center [639, 191] width 121 height 46
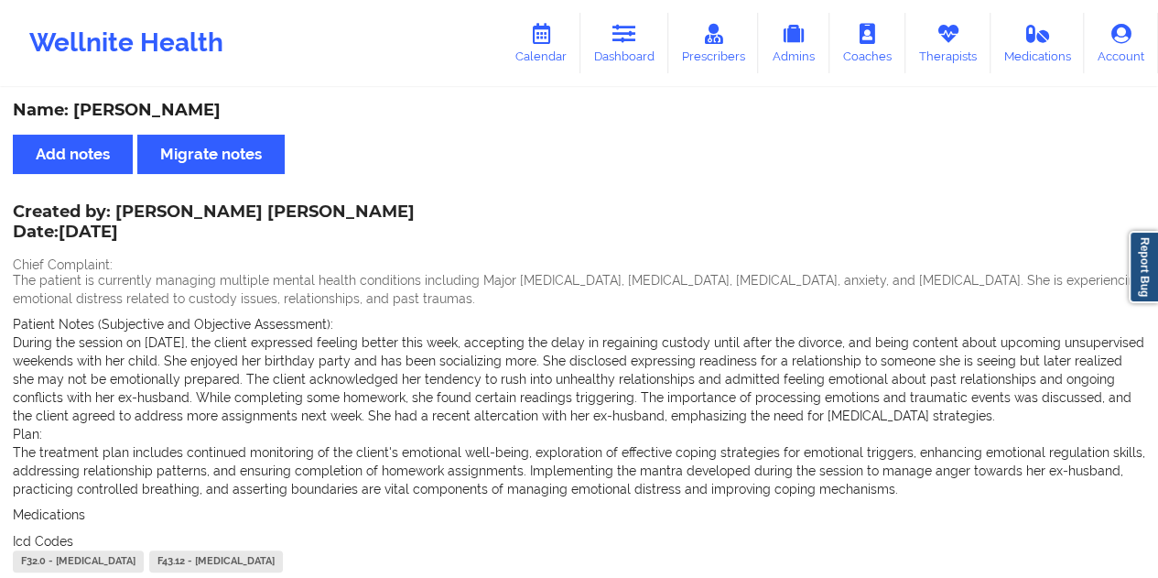
click at [172, 105] on div "Name: [PERSON_NAME]" at bounding box center [579, 110] width 1133 height 21
copy div "[PERSON_NAME]"
drag, startPoint x: 613, startPoint y: 30, endPoint x: 617, endPoint y: 50, distance: 20.5
click at [613, 30] on link "Dashboard" at bounding box center [624, 43] width 88 height 60
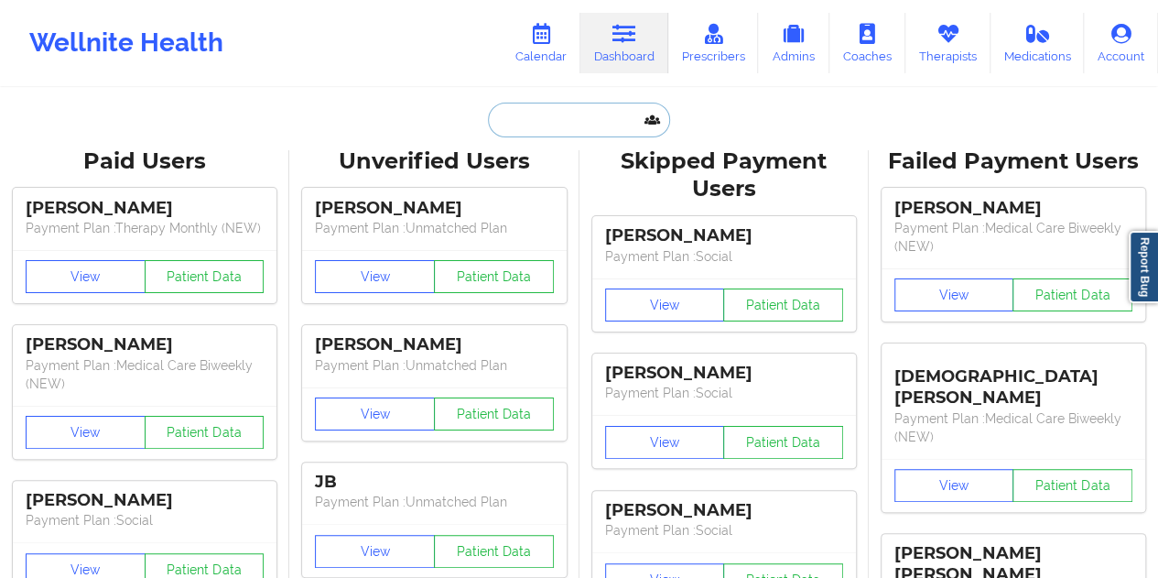
click at [561, 110] on input "text" at bounding box center [578, 120] width 181 height 35
paste input "[EMAIL_ADDRESS][DOMAIN_NAME]"
type input "[EMAIL_ADDRESS][DOMAIN_NAME]"
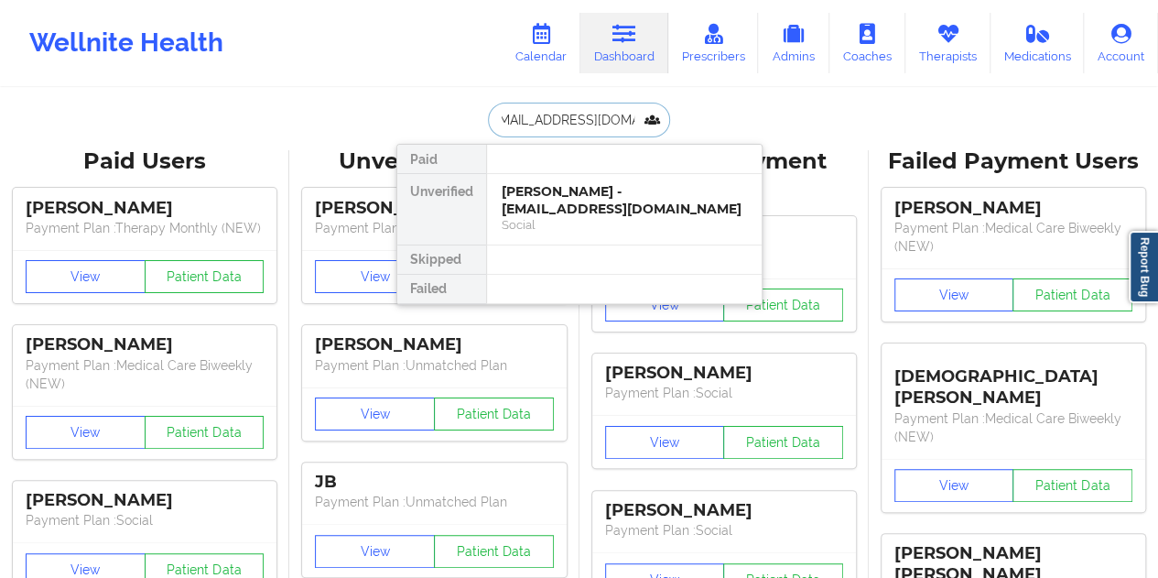
click at [567, 197] on div "[PERSON_NAME] - [EMAIL_ADDRESS][DOMAIN_NAME]" at bounding box center [624, 200] width 245 height 34
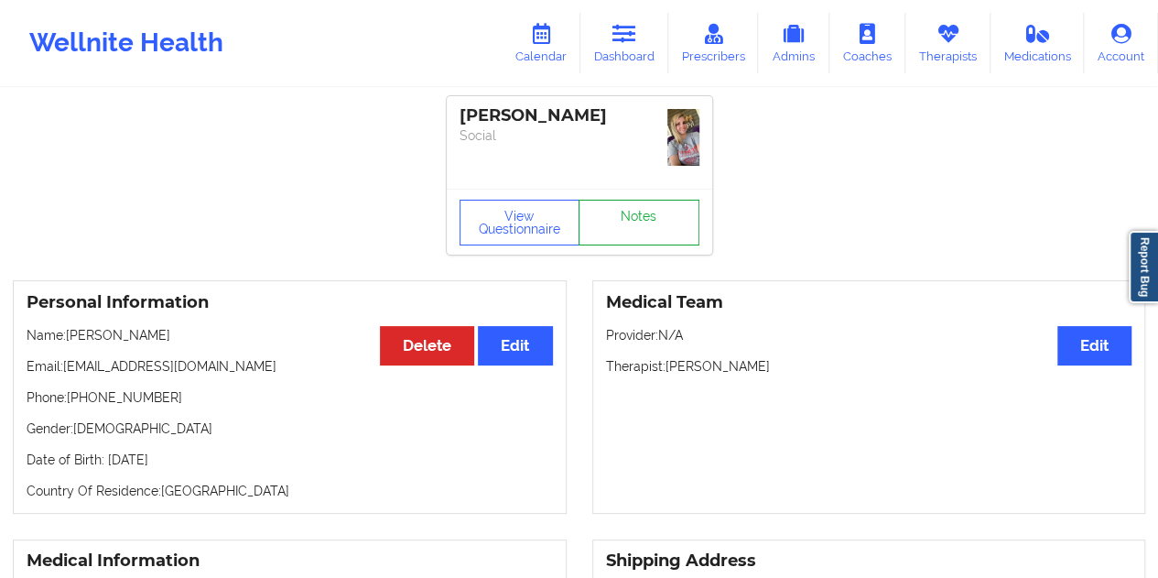
click at [626, 200] on link "Notes" at bounding box center [639, 223] width 121 height 46
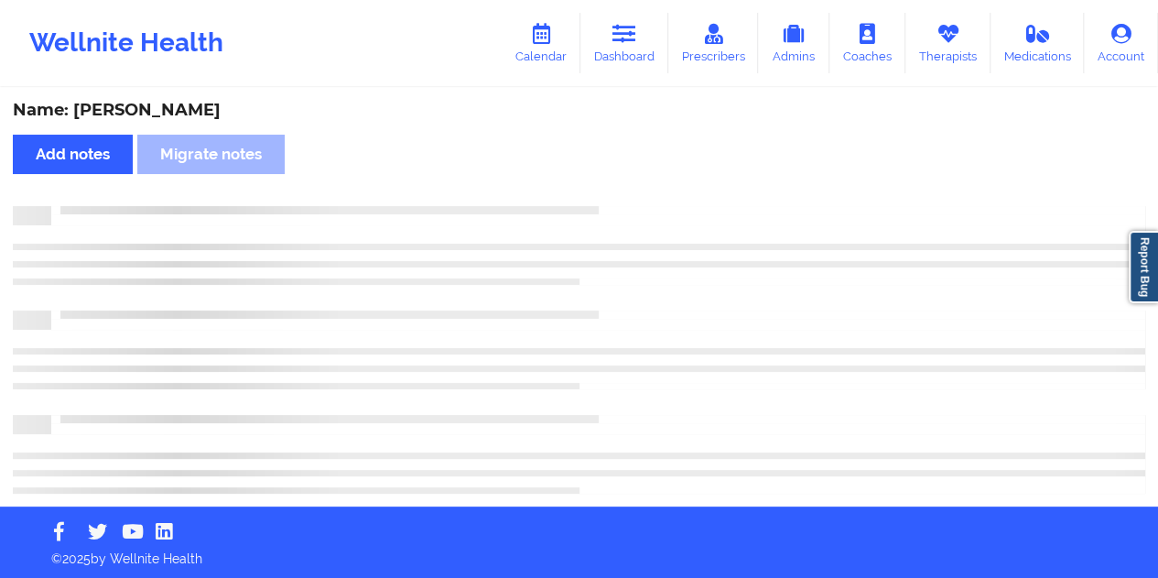
click at [152, 103] on div "Name: [PERSON_NAME]" at bounding box center [579, 110] width 1133 height 21
copy div "[PERSON_NAME]"
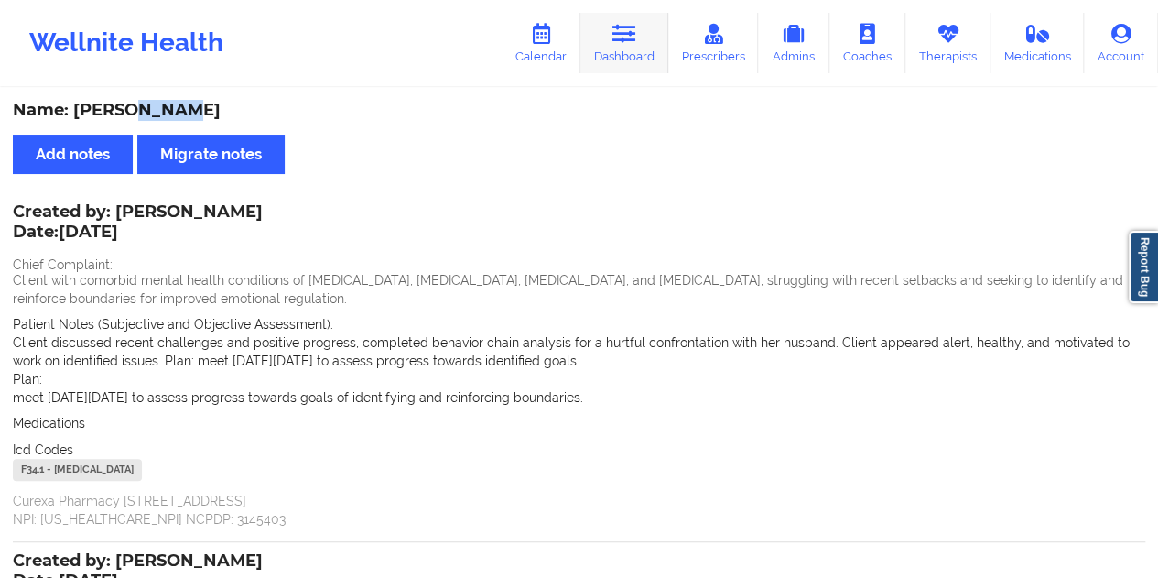
click at [641, 55] on link "Dashboard" at bounding box center [624, 43] width 88 height 60
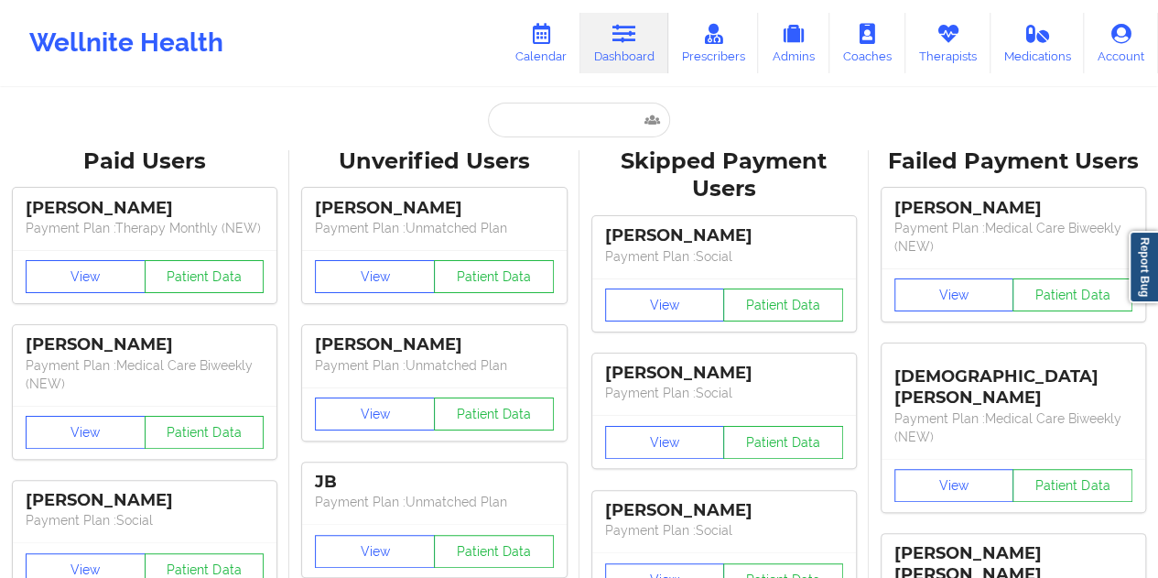
click at [573, 132] on input "text" at bounding box center [578, 120] width 181 height 35
paste input "[EMAIL_ADDRESS][DOMAIN_NAME]"
type input "[EMAIL_ADDRESS][DOMAIN_NAME]"
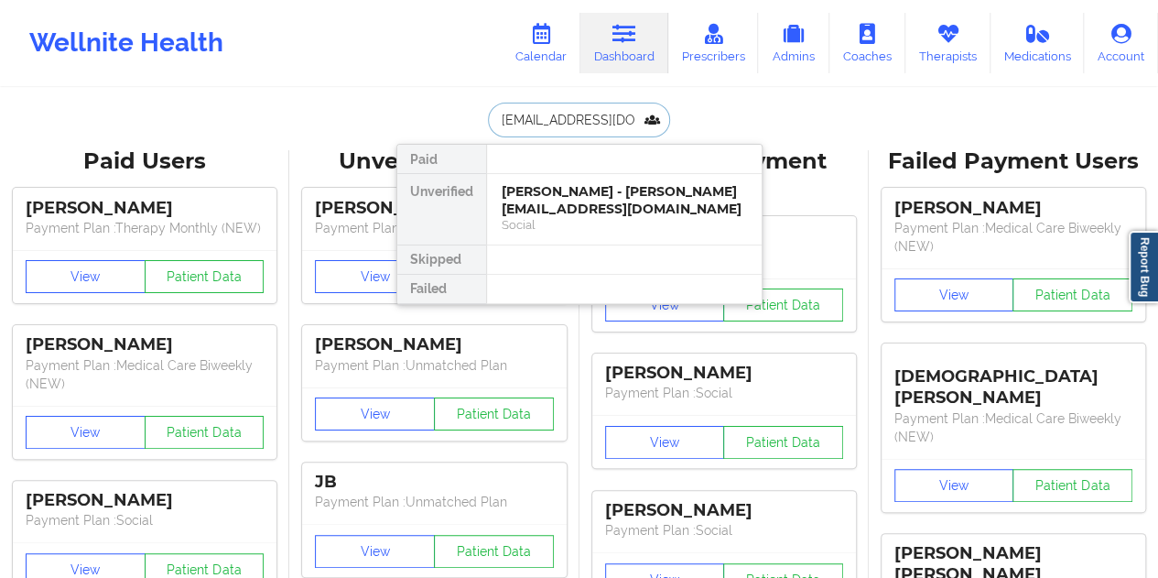
click at [556, 193] on div "[PERSON_NAME] - [PERSON_NAME][EMAIL_ADDRESS][DOMAIN_NAME]" at bounding box center [624, 200] width 245 height 34
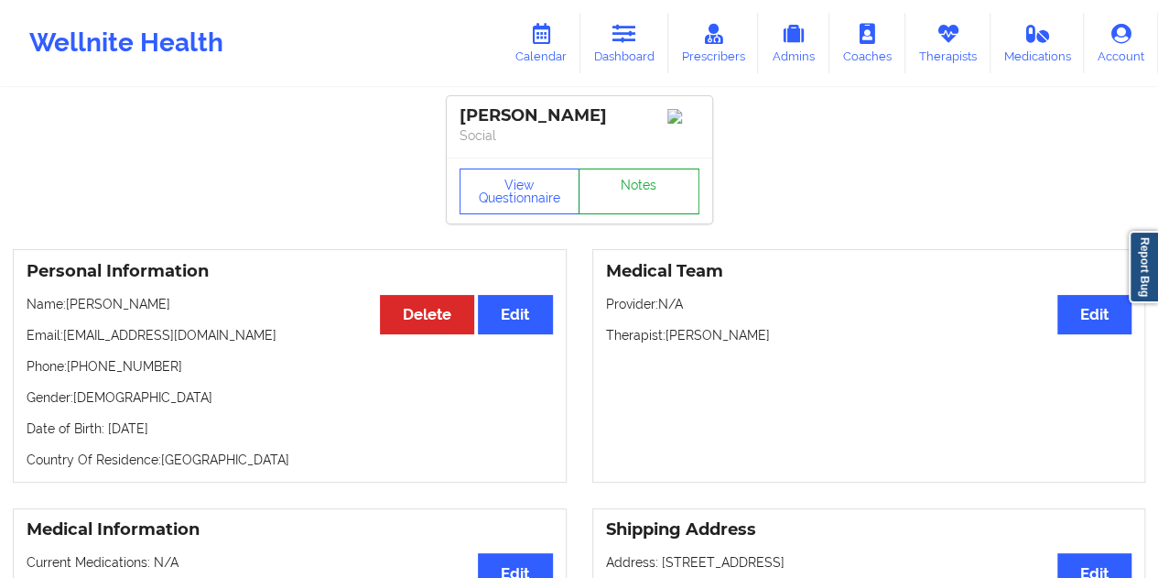
click at [626, 190] on link "Notes" at bounding box center [639, 191] width 121 height 46
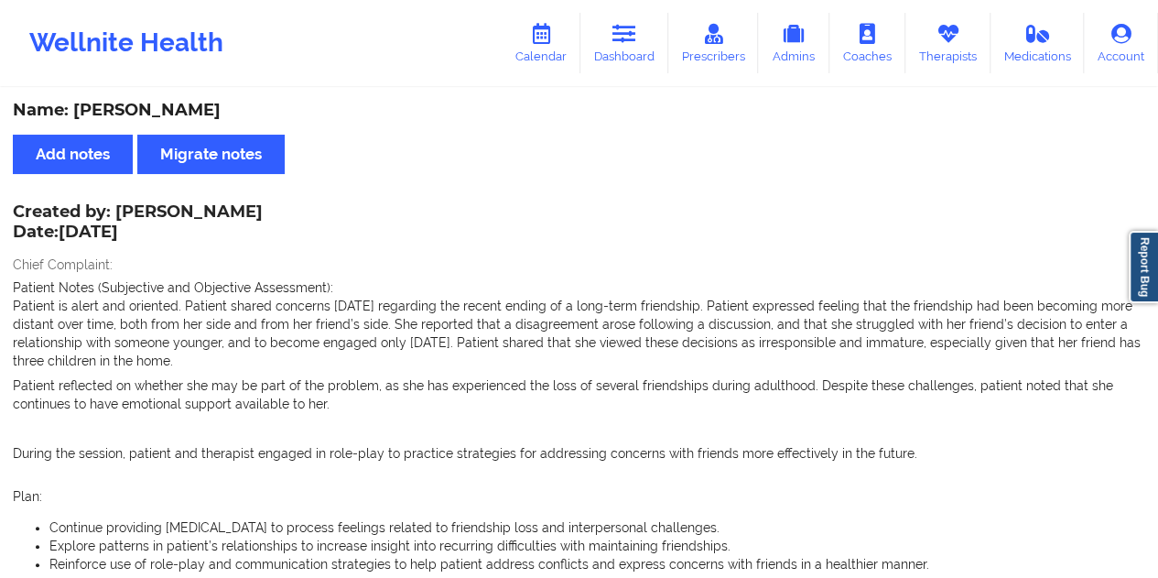
drag, startPoint x: 116, startPoint y: 208, endPoint x: 249, endPoint y: 211, distance: 132.8
click at [249, 211] on div "Created by: [PERSON_NAME] Date: [DATE]" at bounding box center [138, 223] width 250 height 42
click at [624, 41] on icon at bounding box center [625, 34] width 24 height 20
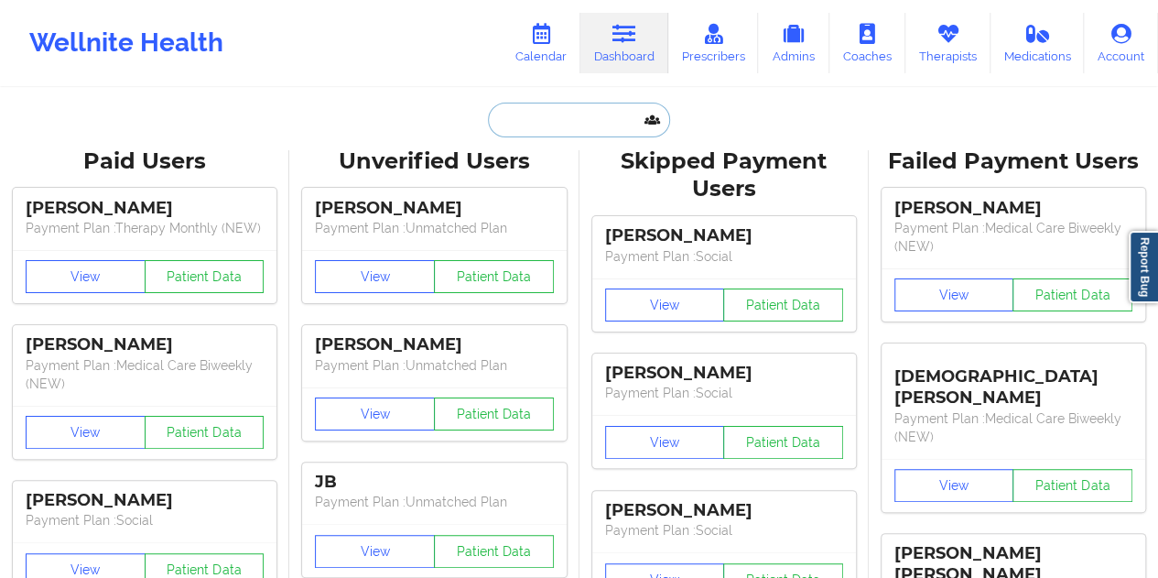
click at [586, 127] on input "text" at bounding box center [578, 120] width 181 height 35
paste input "[EMAIL_ADDRESS][DOMAIN_NAME]"
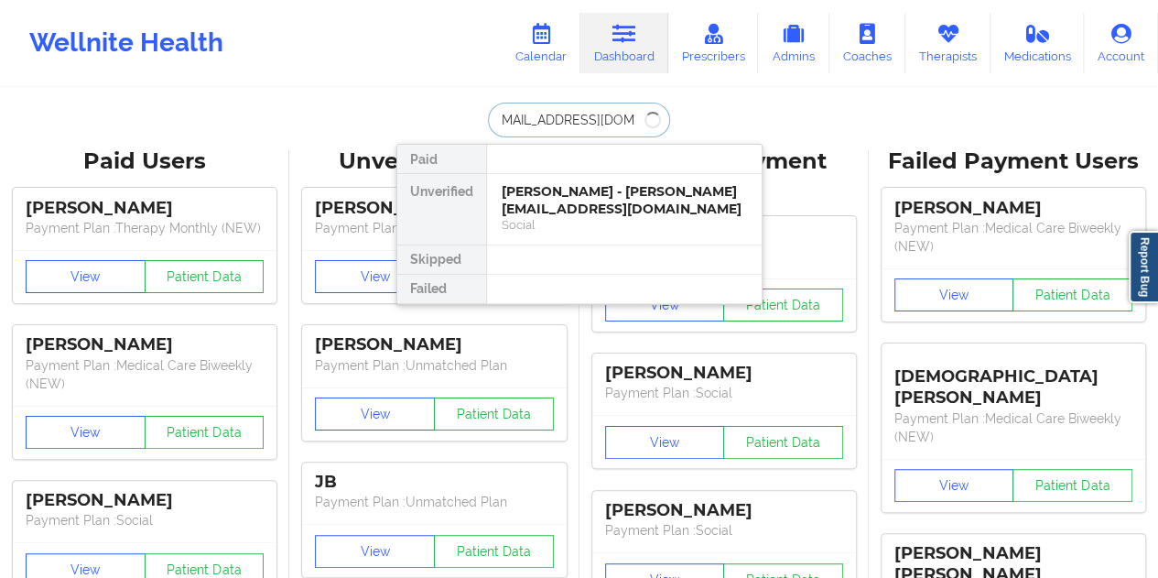
type input "[EMAIL_ADDRESS][DOMAIN_NAME]"
click at [571, 207] on div "[PERSON_NAME] - [EMAIL_ADDRESS][DOMAIN_NAME]" at bounding box center [624, 200] width 245 height 34
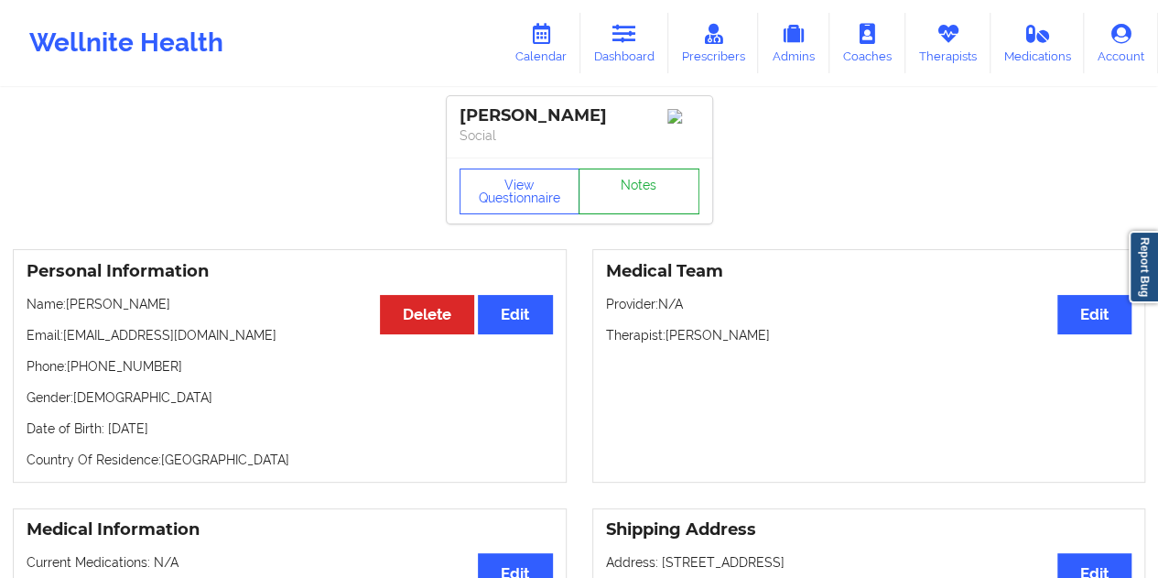
click at [635, 201] on link "Notes" at bounding box center [639, 191] width 121 height 46
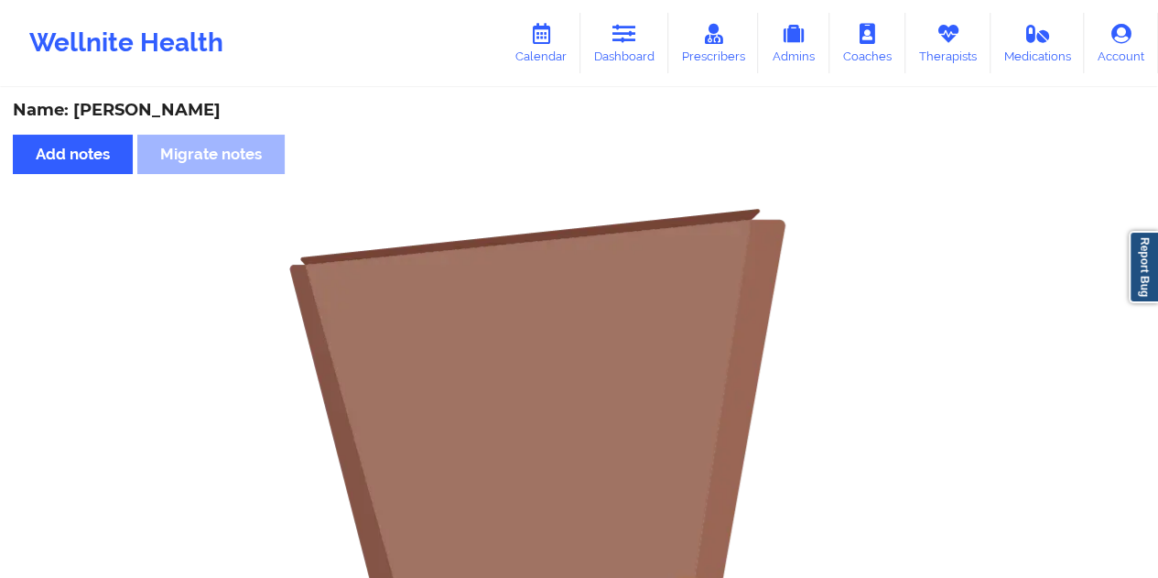
drag, startPoint x: 624, startPoint y: 43, endPoint x: 611, endPoint y: 81, distance: 39.7
click at [624, 43] on icon at bounding box center [625, 34] width 24 height 20
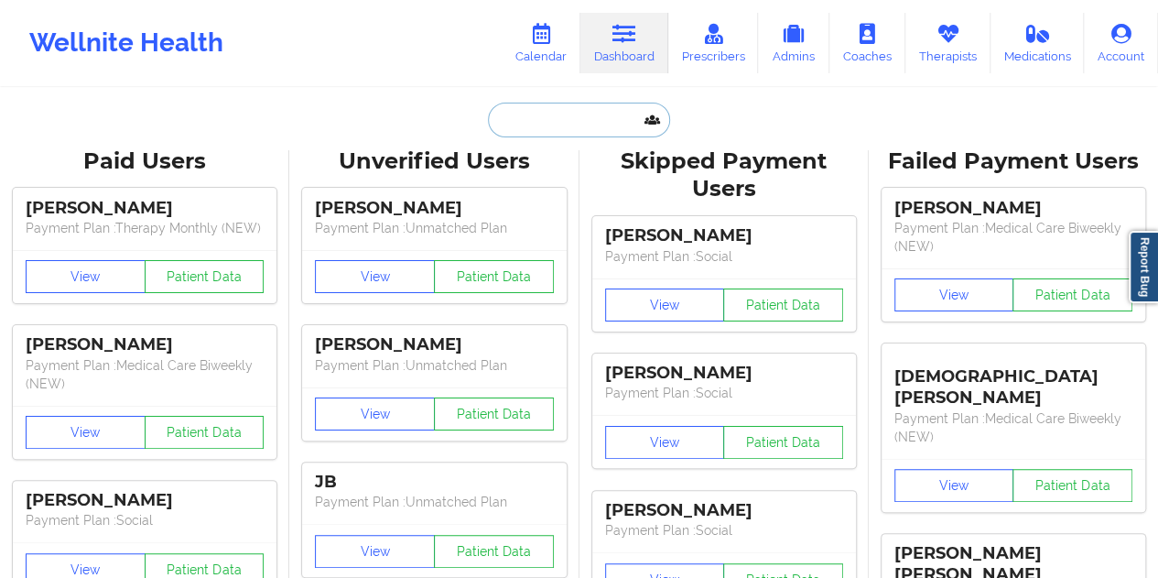
click at [546, 116] on input "text" at bounding box center [578, 120] width 181 height 35
paste input "[EMAIL_ADDRESS][DOMAIN_NAME]"
type input "[EMAIL_ADDRESS][DOMAIN_NAME]"
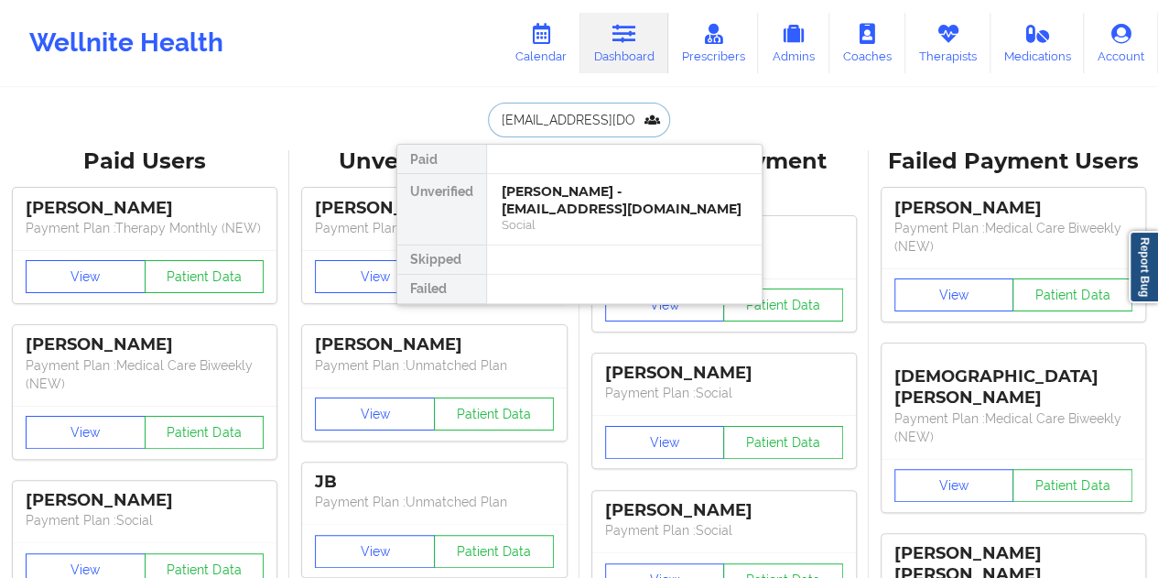
click at [584, 208] on div "[PERSON_NAME] - [EMAIL_ADDRESS][DOMAIN_NAME]" at bounding box center [624, 200] width 245 height 34
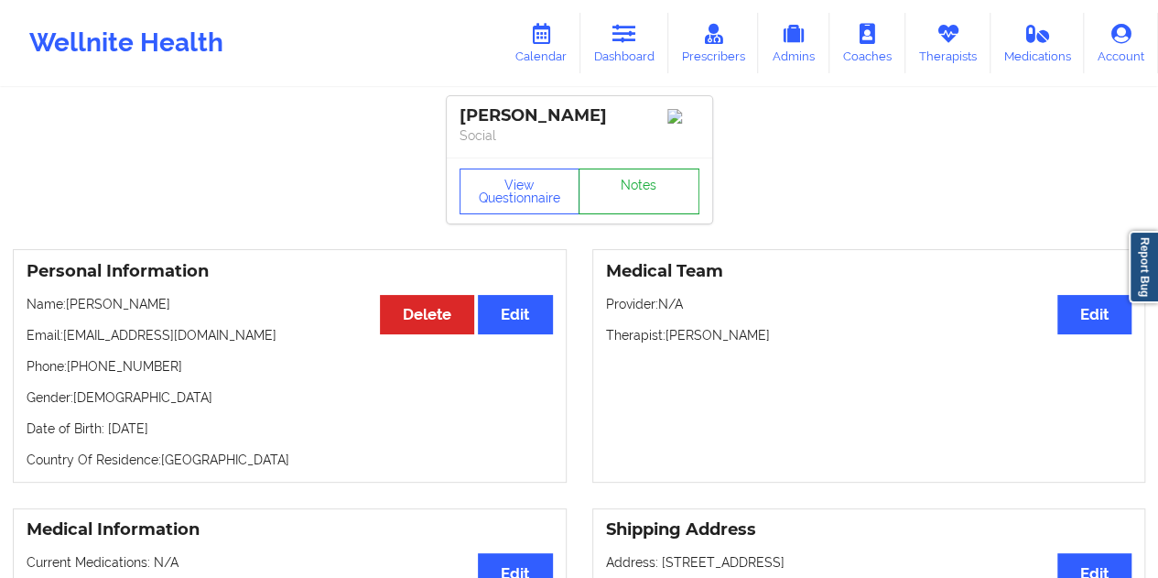
click at [617, 196] on link "Notes" at bounding box center [639, 191] width 121 height 46
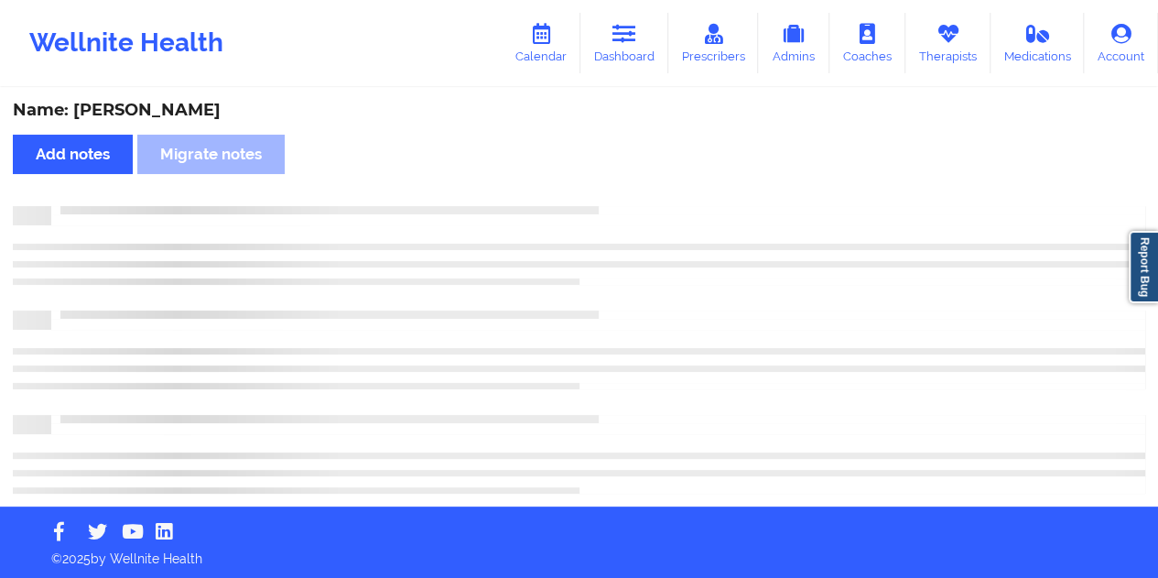
click at [170, 105] on div "Name: [PERSON_NAME]" at bounding box center [579, 110] width 1133 height 21
